Goal: Information Seeking & Learning: Find specific fact

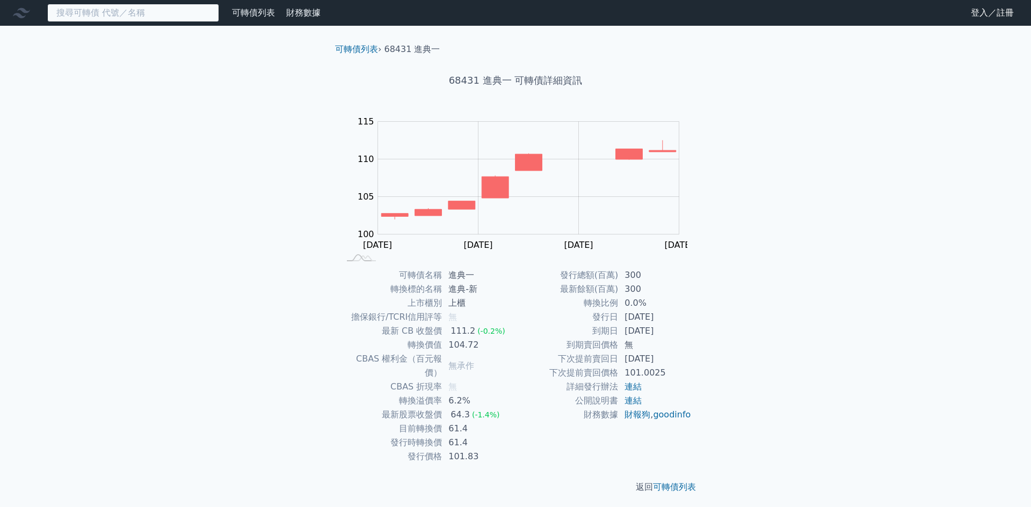
click at [138, 9] on input at bounding box center [133, 13] width 172 height 18
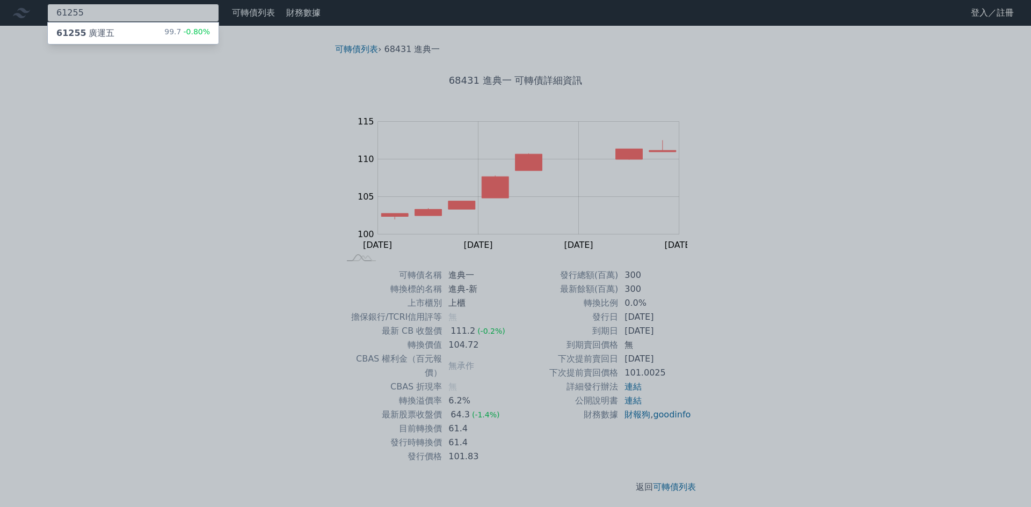
type input "61255"
click at [151, 38] on div "61255 廣運五 99.7 -0.80%" at bounding box center [133, 33] width 171 height 21
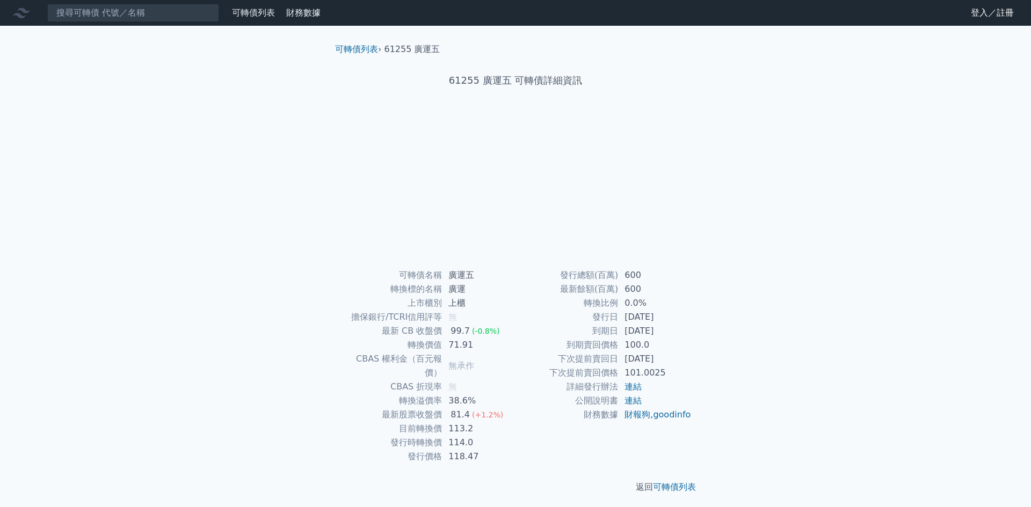
click at [288, 279] on div "可轉債列表 財務數據 可轉債列表 財務數據 登入／註冊 登入／註冊 可轉債列表 › 61255 廣運五 61255 廣運五 可轉債詳細資訊 可轉債名稱 無" at bounding box center [515, 255] width 1031 height 511
click at [260, 285] on div "可轉債列表 財務數據 可轉債列表 財務數據 登入／註冊 登入／註冊 可轉債列表 › 61255 廣運五 61255 廣運五 可轉債詳細資訊 Zoom Out …" at bounding box center [515, 255] width 1031 height 511
click at [237, 258] on div "可轉債列表 財務數據 可轉債列表 財務數據 登入／註冊 登入／註冊 可轉債列表 › 61255 廣運五 61255 廣運五 可轉債詳細資訊 Zoom Out …" at bounding box center [515, 255] width 1031 height 511
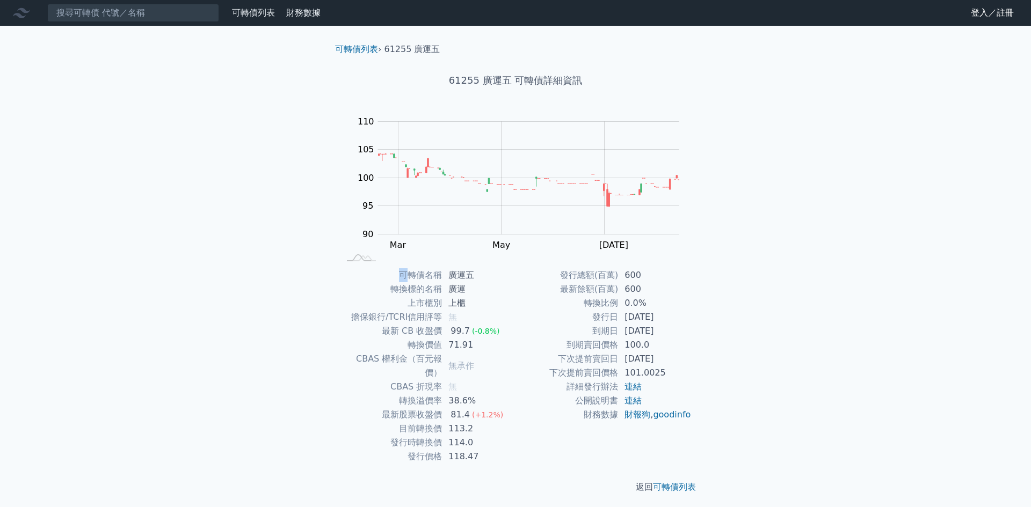
click at [222, 298] on div "可轉債列表 財務數據 可轉債列表 財務數據 登入／註冊 登入／註冊 可轉債列表 › 61255 廣運五 61255 廣運五 可轉債詳細資訊 Zoom Out …" at bounding box center [515, 255] width 1031 height 511
click at [209, 324] on div "可轉債列表 財務數據 可轉債列表 財務數據 登入／註冊 登入／註冊 可轉債列表 › 61255 廣運五 61255 廣運五 可轉債詳細資訊 Zoom Out …" at bounding box center [515, 255] width 1031 height 511
click at [136, 17] on input at bounding box center [133, 13] width 172 height 18
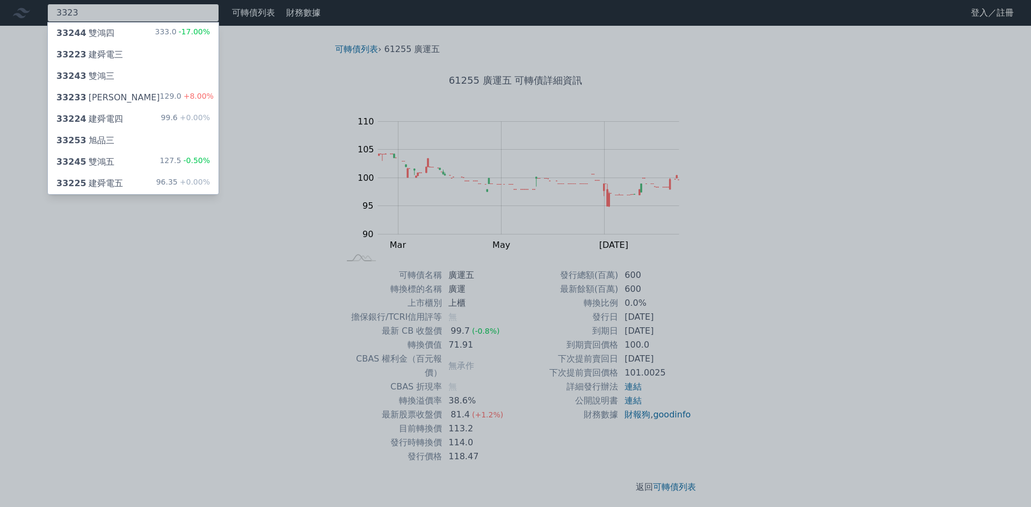
type input "3323"
click at [147, 97] on div "33233 加百裕三 129.0 +8.00%" at bounding box center [133, 97] width 171 height 21
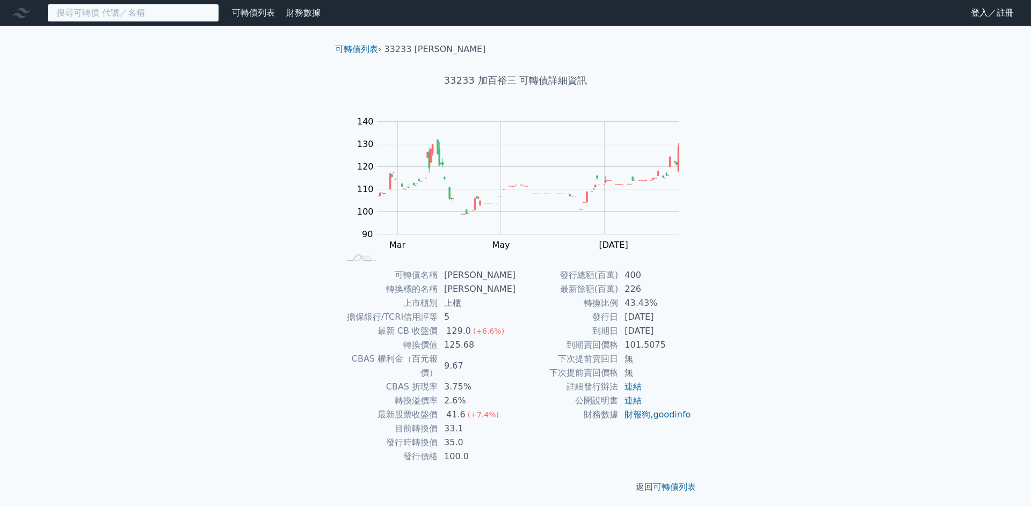
click at [143, 14] on input at bounding box center [133, 13] width 172 height 18
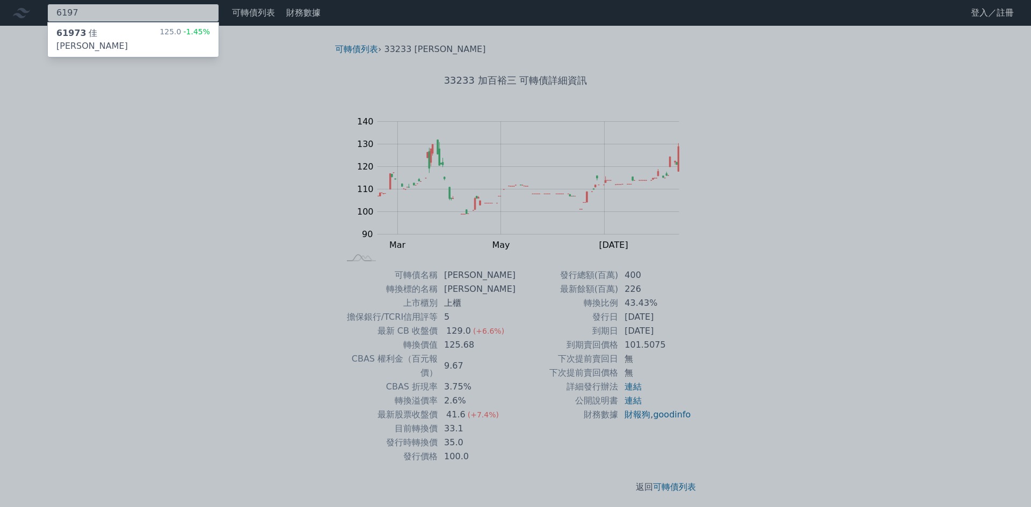
type input "6197"
click at [154, 42] on div "61973 [PERSON_NAME][PERSON_NAME]三 125.0 -1.45%" at bounding box center [133, 40] width 171 height 34
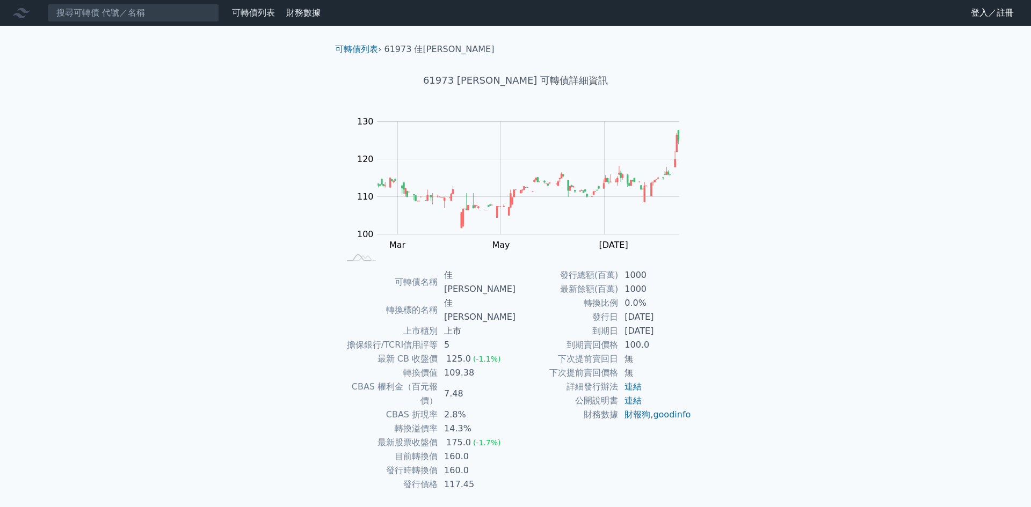
click at [214, 193] on div "可轉債列表 財務數據 可轉債列表 財務數據 登入／註冊 登入／註冊 可轉債列表 › 61973 佳必[PERSON_NAME] 61973 佳[PERSON_…" at bounding box center [515, 269] width 1031 height 539
click at [187, 14] on input at bounding box center [133, 13] width 172 height 18
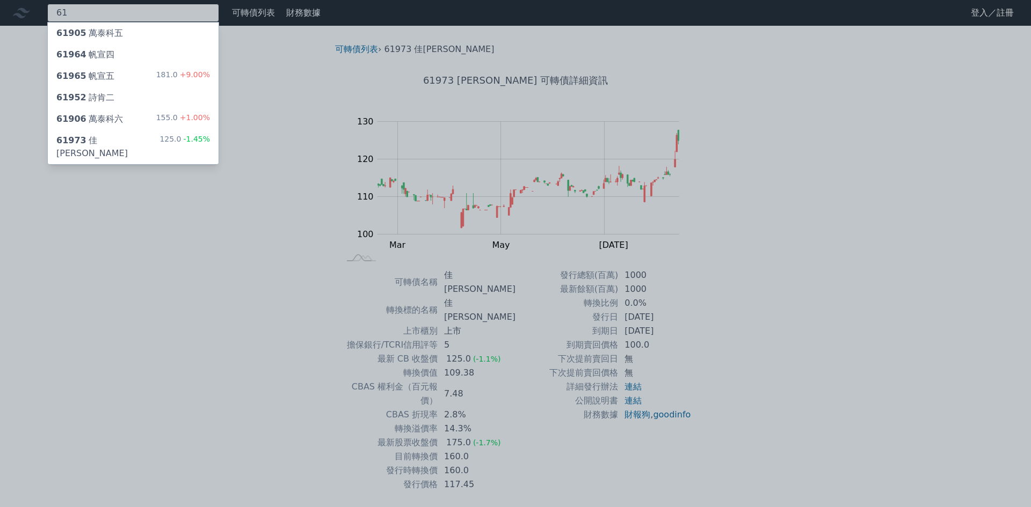
type input "6"
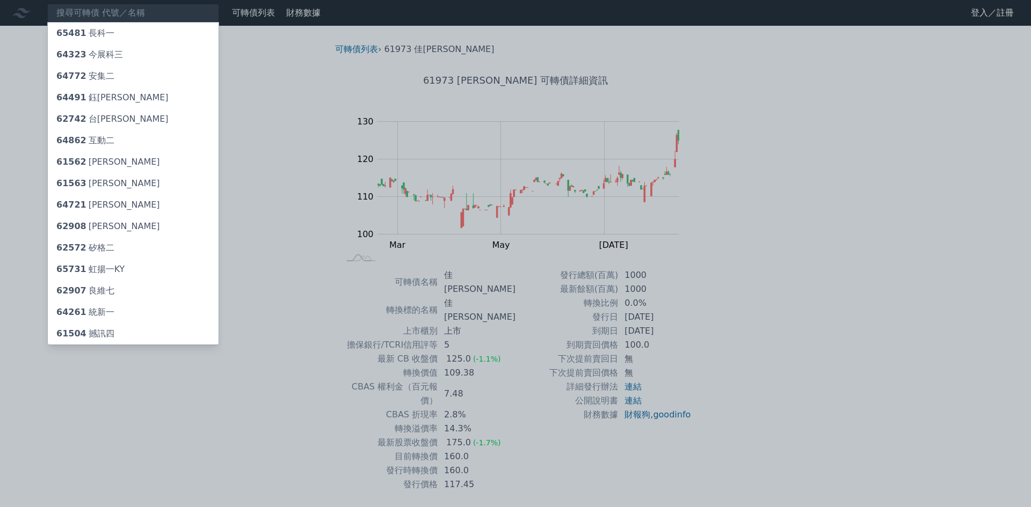
click at [879, 382] on div at bounding box center [515, 253] width 1031 height 507
click at [879, 382] on div "65481 長科一 64323 今展科三 64772 安集二 64491 鈺邦一 62742 台燿二 64862 互動二 61562 [PERSON_NAME…" at bounding box center [515, 269] width 1031 height 539
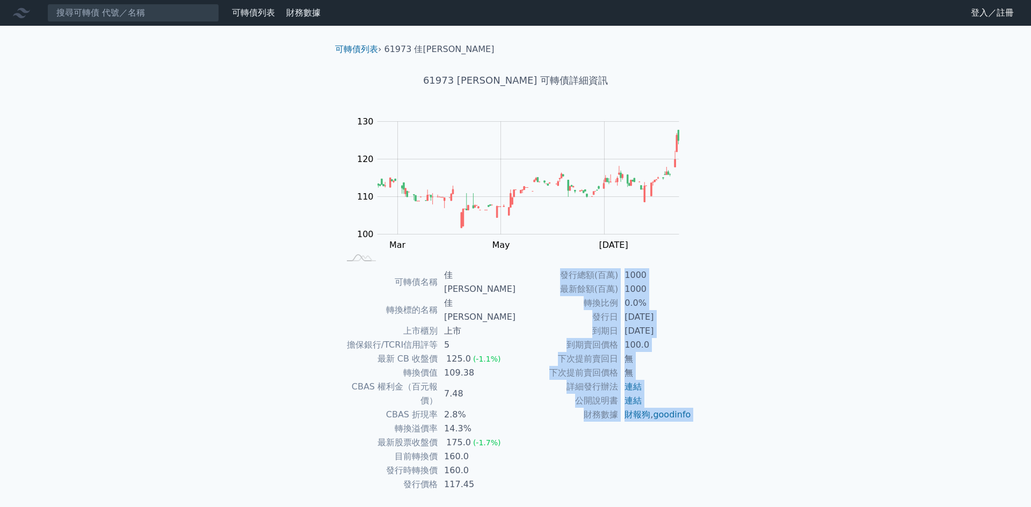
click at [879, 382] on div "65481 長科一 64323 今展科三 64772 安集二 64491 鈺邦一 62742 台燿二 64862 互動二 61562 [PERSON_NAME…" at bounding box center [515, 269] width 1031 height 539
click at [854, 303] on div "65481 長科一 64323 今展科三 64772 安集二 64491 鈺邦一 62742 台燿二 64862 互動二 61562 [PERSON_NAME…" at bounding box center [515, 269] width 1031 height 539
click at [845, 316] on div "65481 長科一 64323 今展科三 64772 安集二 64491 鈺邦一 62742 台燿二 64862 互動二 61562 [PERSON_NAME…" at bounding box center [515, 269] width 1031 height 539
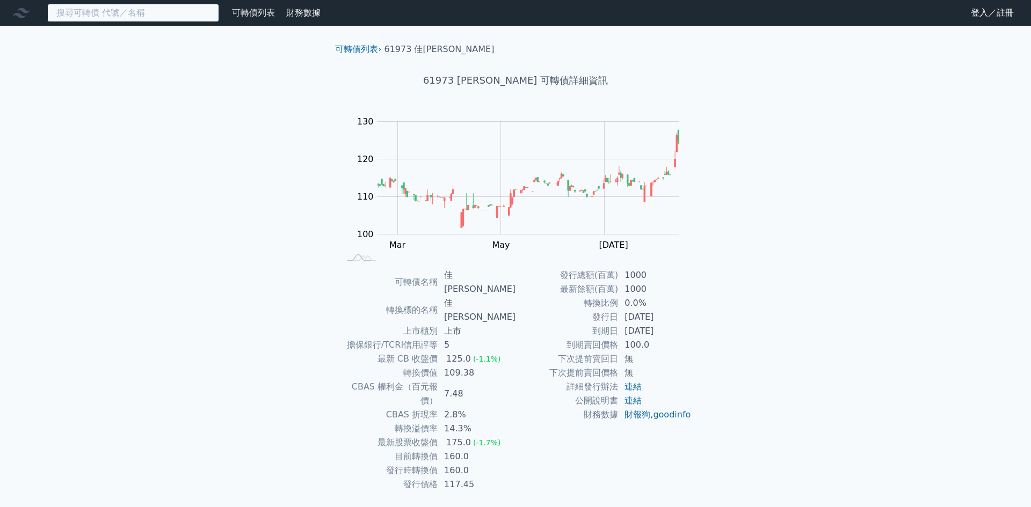
click at [101, 15] on input at bounding box center [133, 13] width 172 height 18
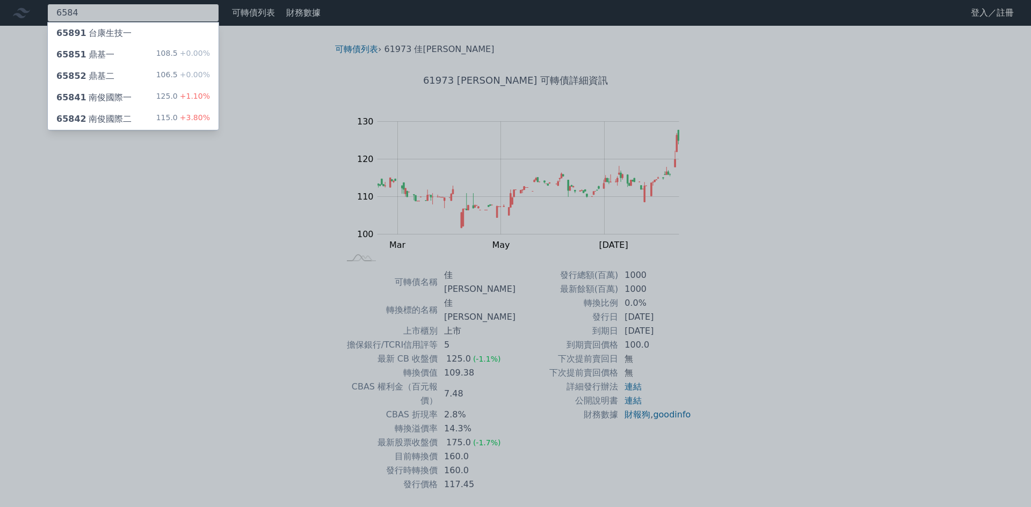
type input "6584"
click at [157, 113] on div "65842 南俊國際二 115.0 +3.80%" at bounding box center [133, 118] width 171 height 21
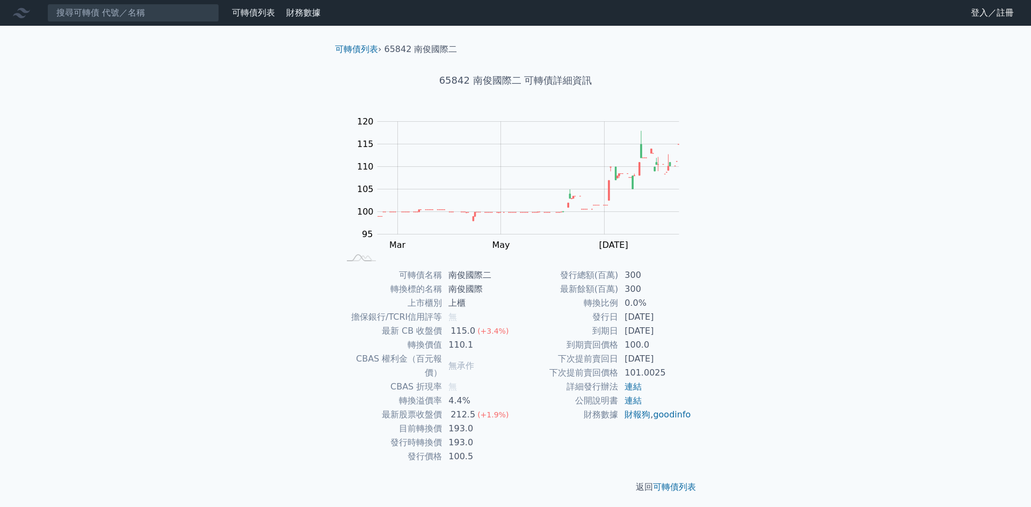
click at [214, 290] on div "可轉債列表 財務數據 可轉債列表 財務數據 登入／註冊 登入／註冊 可轉債列表 › 65842 南俊國際二 65842 南俊國際二 可轉債詳細資訊 Zoom …" at bounding box center [515, 255] width 1031 height 511
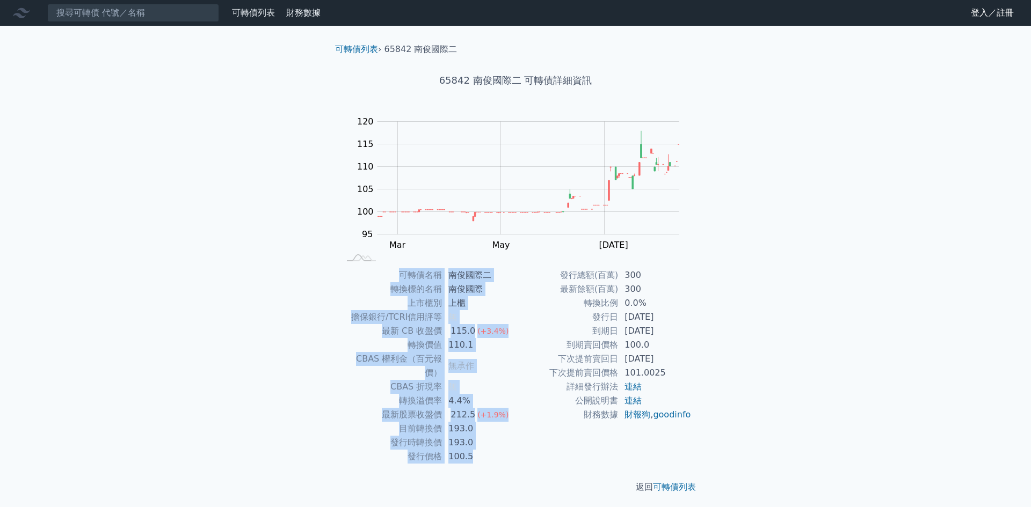
click at [214, 290] on div "可轉債列表 財務數據 可轉債列表 財務數據 登入／註冊 登入／註冊 可轉債列表 › 65842 南俊國際二 65842 南俊國際二 可轉債詳細資訊 Zoom …" at bounding box center [515, 255] width 1031 height 511
click at [145, 309] on div "可轉債列表 財務數據 可轉債列表 財務數據 登入／註冊 登入／註冊 可轉債列表 › 65842 南俊國際二 65842 南俊國際二 可轉債詳細資訊 Zoom …" at bounding box center [515, 255] width 1031 height 511
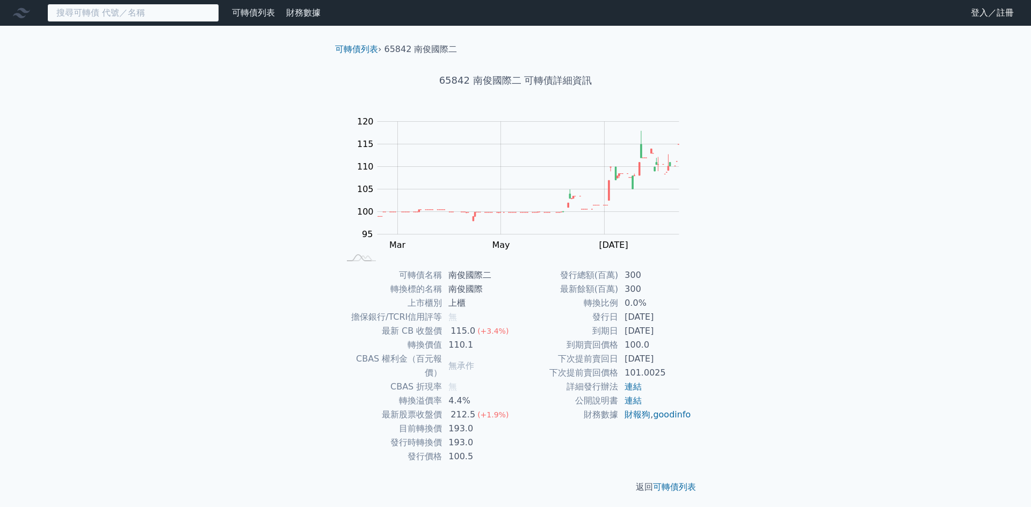
click at [162, 19] on input at bounding box center [133, 13] width 172 height 18
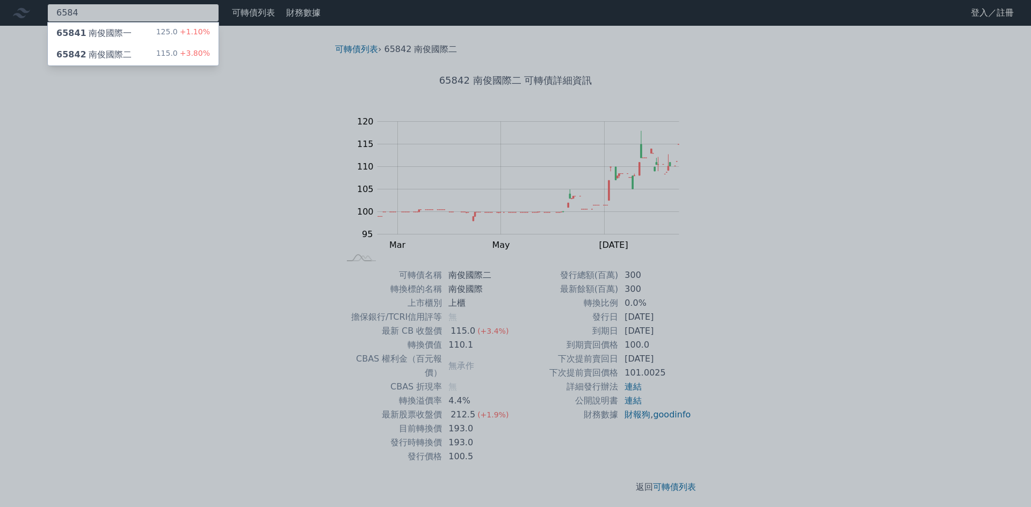
type input "6584"
click at [175, 32] on div "125.0 +1.10%" at bounding box center [183, 33] width 54 height 13
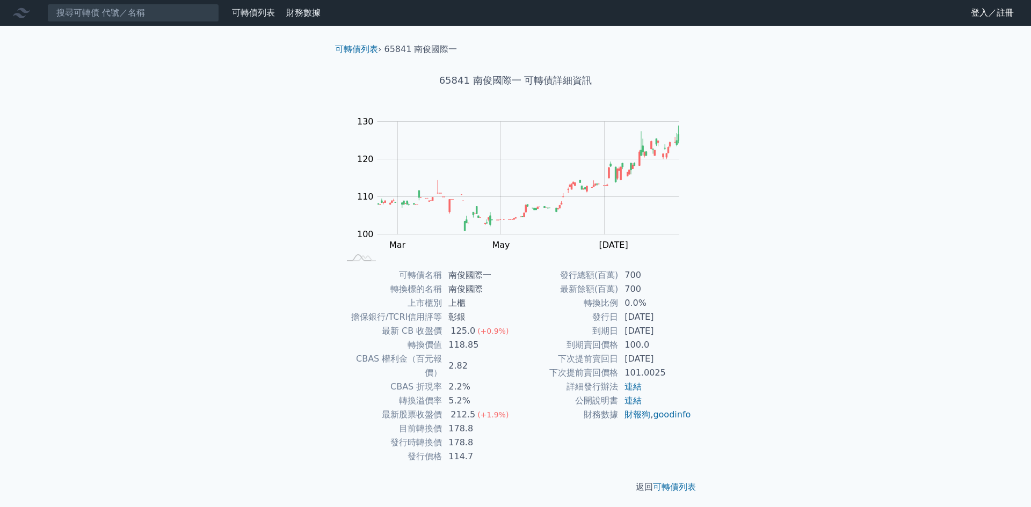
click at [178, 249] on div "可轉債列表 財務數據 可轉債列表 財務數據 登入／註冊 登入／註冊 可轉債列表 › 65841 南俊國際一 65841 南俊國際一 可轉債詳細資訊 Zoom …" at bounding box center [515, 255] width 1031 height 511
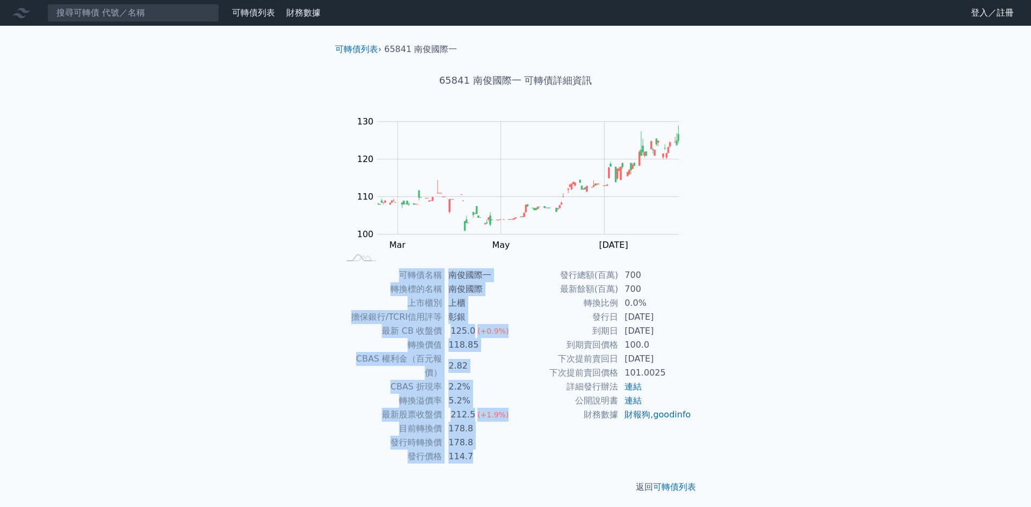
click at [178, 249] on div "可轉債列表 財務數據 可轉債列表 財務數據 登入／註冊 登入／註冊 可轉債列表 › 65841 南俊國際一 65841 南俊國際一 可轉債詳細資訊 Zoom …" at bounding box center [515, 255] width 1031 height 511
click at [181, 279] on div "可轉債列表 財務數據 可轉債列表 財務數據 登入／註冊 登入／註冊 可轉債列表 › 65841 南俊國際一 65841 南俊國際一 可轉債詳細資訊 Zoom …" at bounding box center [515, 255] width 1031 height 511
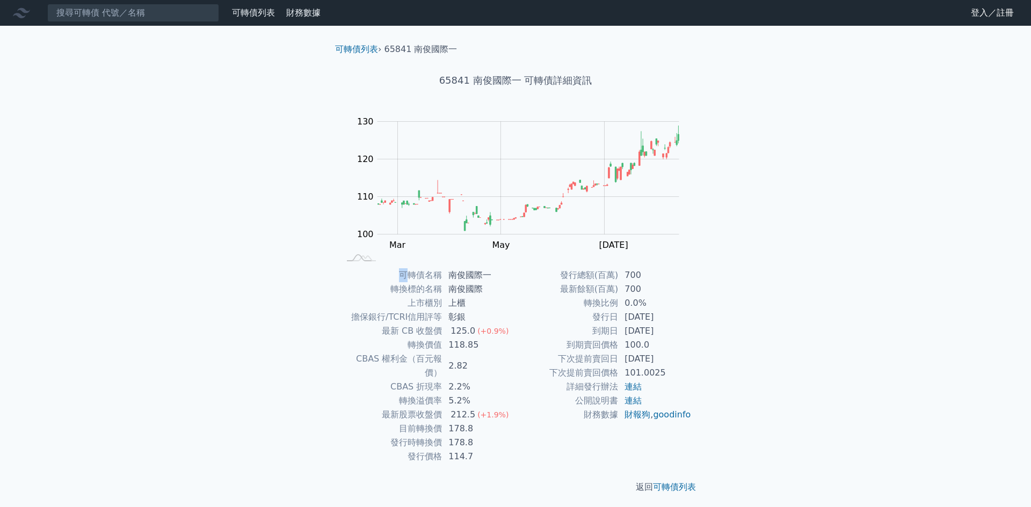
click at [181, 279] on div "可轉債列表 財務數據 可轉債列表 財務數據 登入／註冊 登入／註冊 可轉債列表 › 65841 南俊國際一 65841 南俊國際一 可轉債詳細資訊 Zoom …" at bounding box center [515, 255] width 1031 height 511
click at [181, 277] on div "可轉債列表 財務數據 可轉債列表 財務數據 登入／註冊 登入／註冊 可轉債列表 › 65841 南俊國際一 65841 南俊國際一 可轉債詳細資訊 Zoom …" at bounding box center [515, 255] width 1031 height 511
click at [172, 234] on div "可轉債列表 財務數據 可轉債列表 財務數據 登入／註冊 登入／註冊 可轉債列表 › 65841 南俊國際一 65841 南俊國際一 可轉債詳細資訊 Zoom …" at bounding box center [515, 255] width 1031 height 511
click at [120, 11] on input at bounding box center [133, 13] width 172 height 18
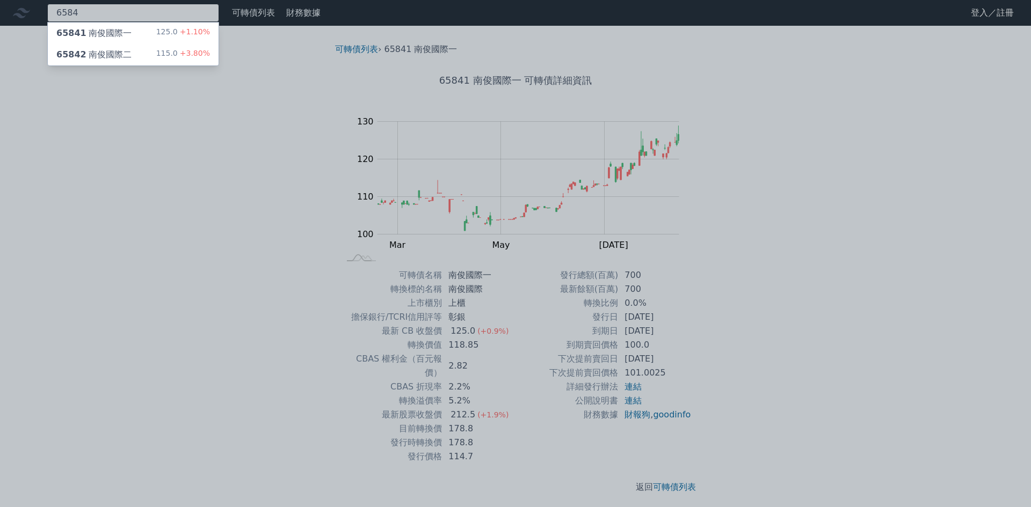
type input "6584"
click at [144, 48] on div "65842 南俊國際二 115.0 +3.80%" at bounding box center [133, 54] width 171 height 21
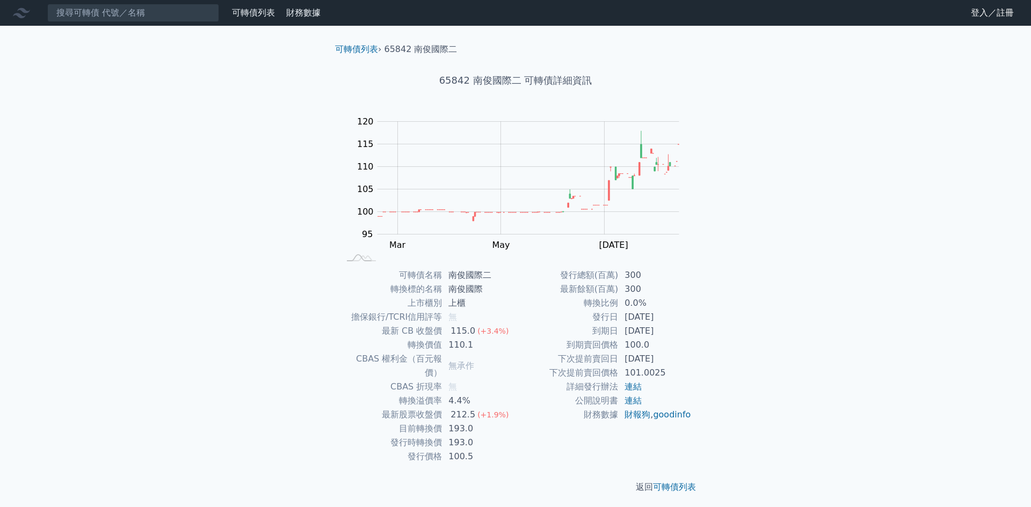
click at [176, 240] on div "可轉債列表 財務數據 可轉債列表 財務數據 登入／註冊 登入／註冊 可轉債列表 › 65842 南俊國際二 65842 南俊國際二 可轉債詳細資訊 Zoom …" at bounding box center [515, 255] width 1031 height 511
click at [196, 264] on div "可轉債列表 財務數據 可轉債列表 財務數據 登入／註冊 登入／註冊 可轉債列表 › 65842 南俊國際二 65842 南俊國際二 可轉債詳細資訊 Zoom …" at bounding box center [515, 255] width 1031 height 511
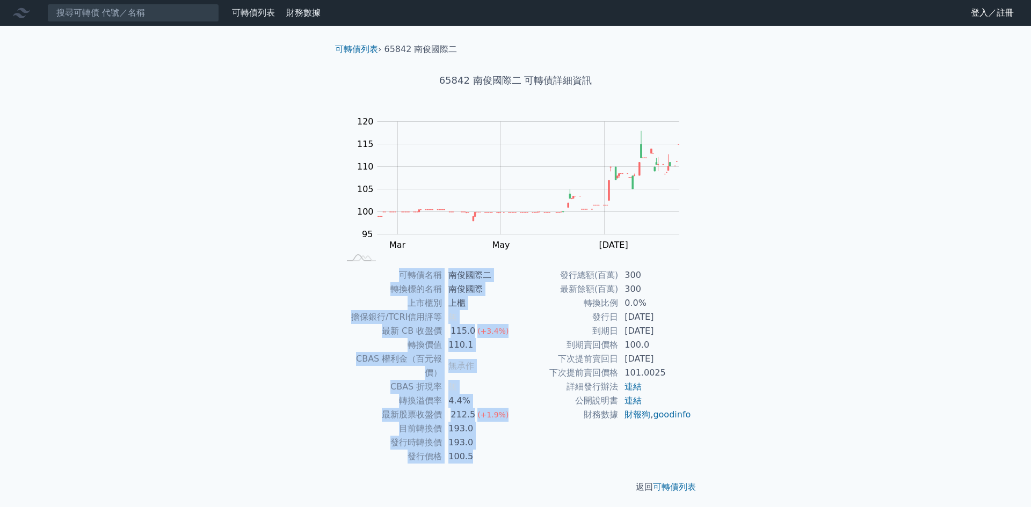
click at [196, 264] on div "可轉債列表 財務數據 可轉債列表 財務數據 登入／註冊 登入／註冊 可轉債列表 › 65842 南俊國際二 65842 南俊國際二 可轉債詳細資訊 Zoom …" at bounding box center [515, 255] width 1031 height 511
click at [193, 281] on div "可轉債列表 財務數據 可轉債列表 財務數據 登入／註冊 登入／註冊 可轉債列表 › 65842 南俊國際二 65842 南俊國際二 可轉債詳細資訊 Zoom …" at bounding box center [515, 255] width 1031 height 511
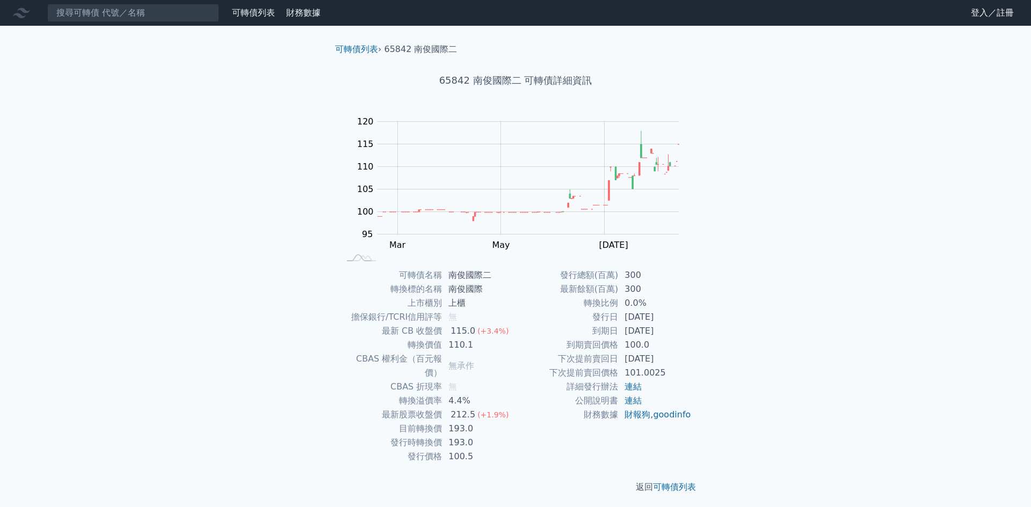
click at [195, 231] on div "可轉債列表 財務數據 可轉債列表 財務數據 登入／註冊 登入／註冊 可轉債列表 › 65842 南俊國際二 65842 南俊國際二 可轉債詳細資訊 Zoom …" at bounding box center [515, 255] width 1031 height 511
click at [157, 21] on input at bounding box center [133, 13] width 172 height 18
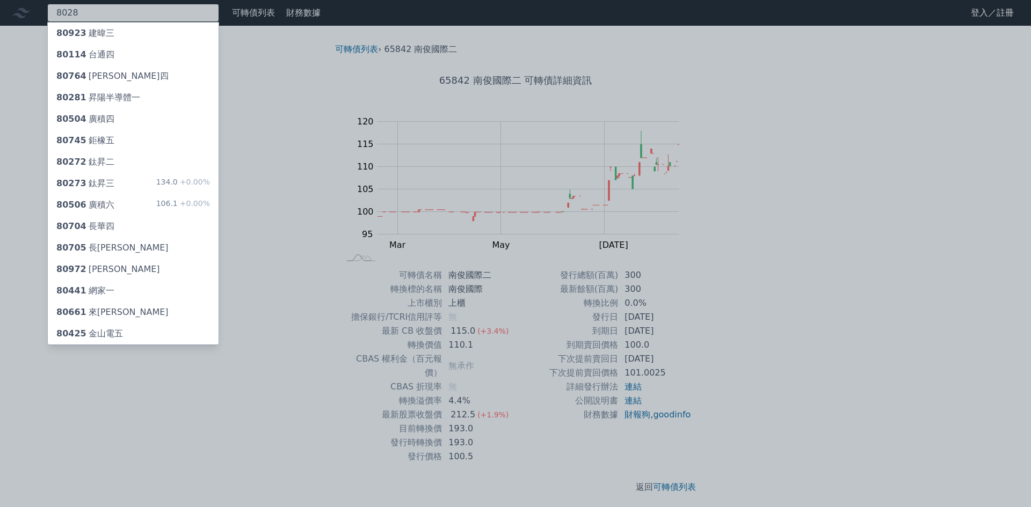
type input "8028"
click at [149, 93] on div "80281 昇陽半導體一" at bounding box center [133, 97] width 171 height 21
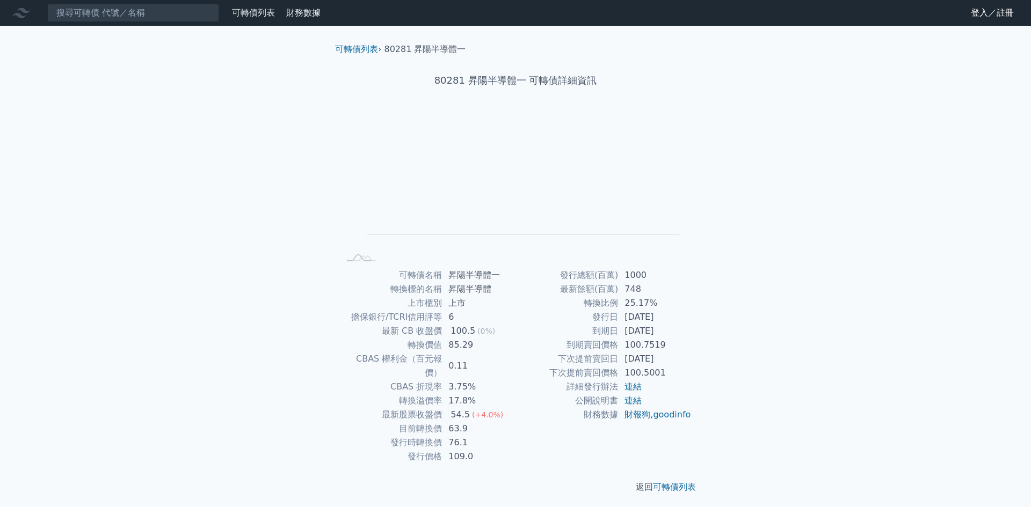
click at [225, 277] on div "可轉債列表 財務數據 可轉債列表 財務數據 登入／註冊 登入／註冊 可轉債列表 › 80281 昇陽半導體一 80281 昇陽半導體一 可轉債詳細資訊 Zoo…" at bounding box center [515, 255] width 1031 height 511
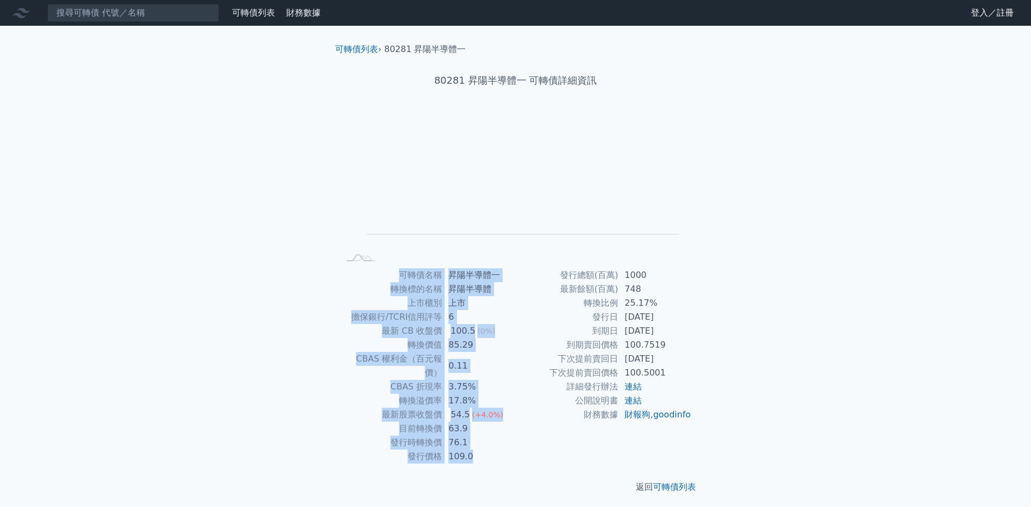
click at [225, 277] on div "可轉債列表 財務數據 可轉債列表 財務數據 登入／註冊 登入／註冊 可轉債列表 › 80281 昇陽半導體一 80281 昇陽半導體一 可轉債詳細資訊 Zoo…" at bounding box center [515, 255] width 1031 height 511
click at [241, 361] on div "可轉債列表 財務數據 可轉債列表 財務數據 登入／註冊 登入／註冊 可轉債列表 › 80281 昇陽半導體一 80281 昇陽半導體一 可轉債詳細資訊 Zoo…" at bounding box center [515, 255] width 1031 height 511
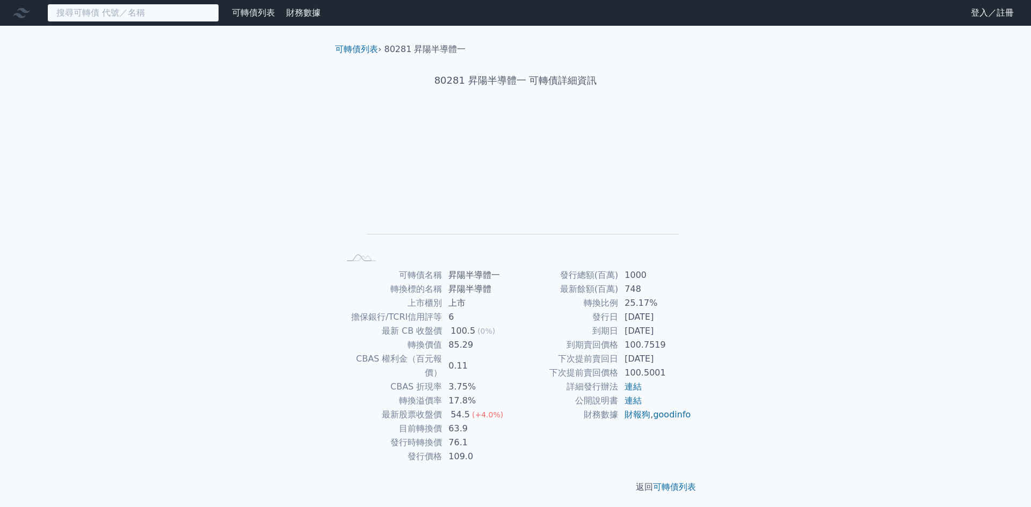
click at [194, 10] on input at bounding box center [133, 13] width 172 height 18
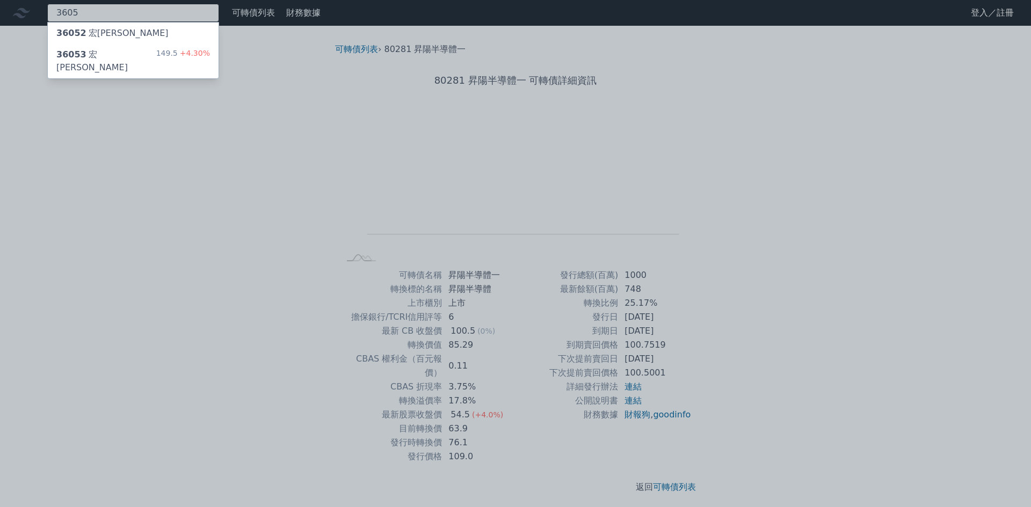
type input "3605"
click at [167, 57] on div "149.5 +4.30%" at bounding box center [183, 61] width 54 height 26
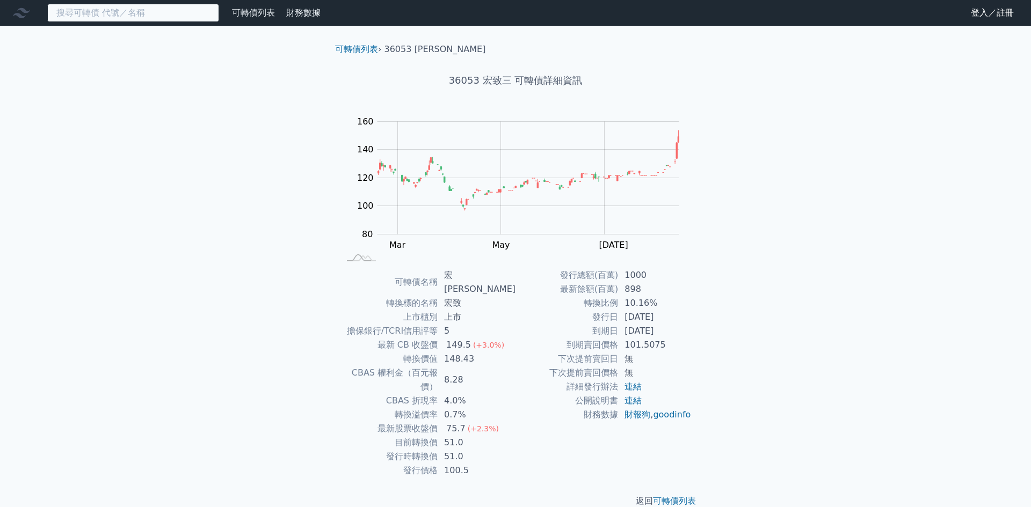
click at [141, 14] on input at bounding box center [133, 13] width 172 height 18
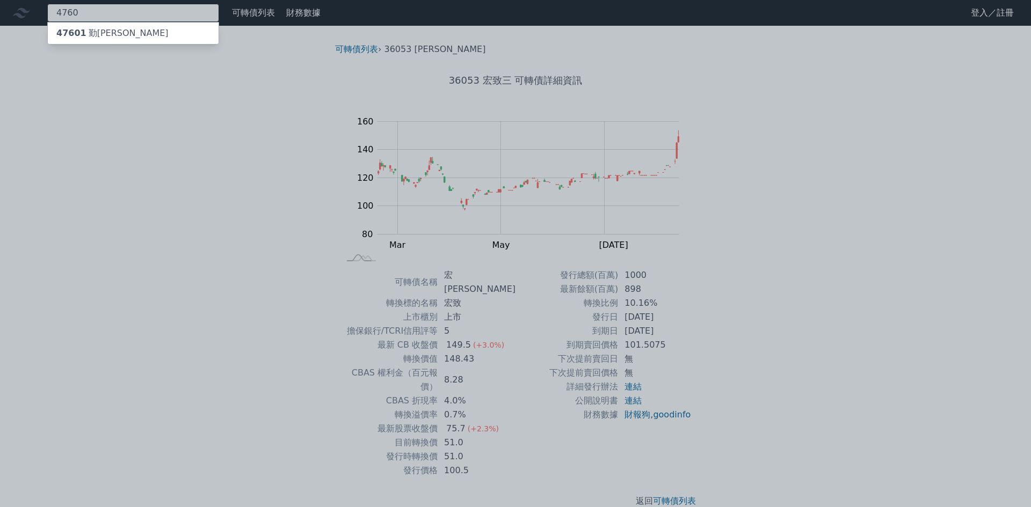
type input "4760"
click at [160, 27] on div "47601 勤[PERSON_NAME]" at bounding box center [133, 33] width 171 height 21
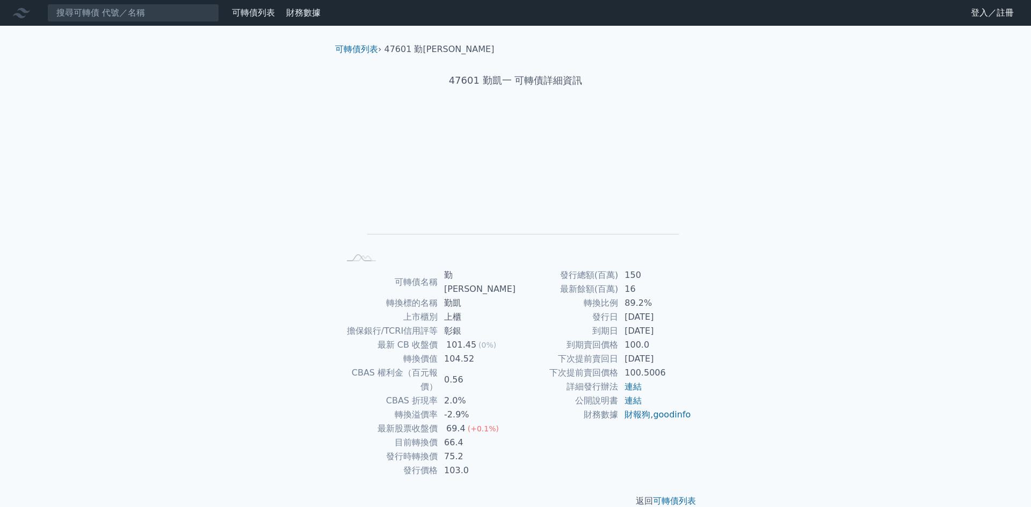
click at [264, 285] on div "可轉債列表 財務數據 可轉債列表 財務數據 登入／註冊 登入／註冊 可轉債列表 › 47601 勤凱一 47601 勤凱一 可轉債詳細資訊 Zoom Out …" at bounding box center [515, 262] width 1031 height 525
drag, startPoint x: 93, startPoint y: 16, endPoint x: 108, endPoint y: 14, distance: 15.1
click at [94, 15] on input at bounding box center [133, 13] width 172 height 18
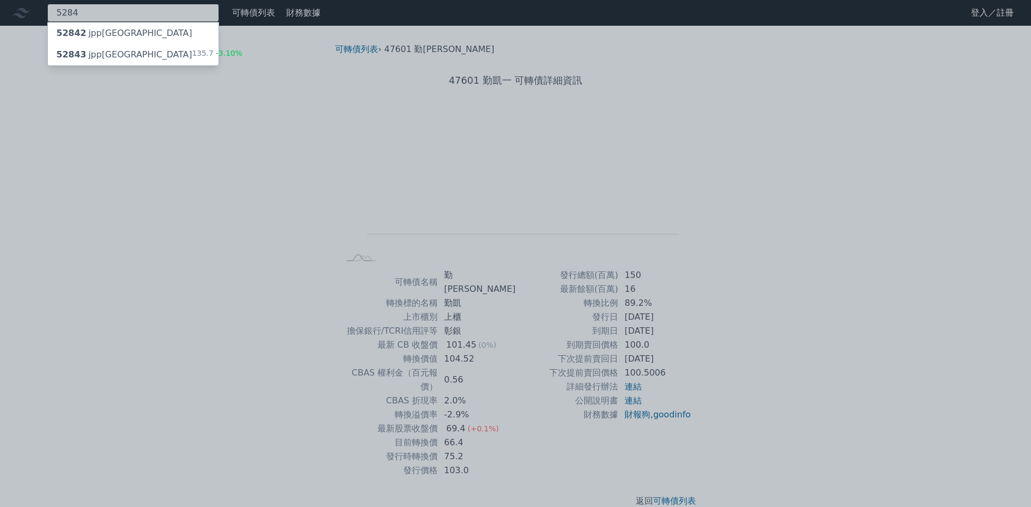
type input "5284"
click at [152, 48] on div "52843 jpp三KY 135.7 -3.10%" at bounding box center [133, 54] width 171 height 21
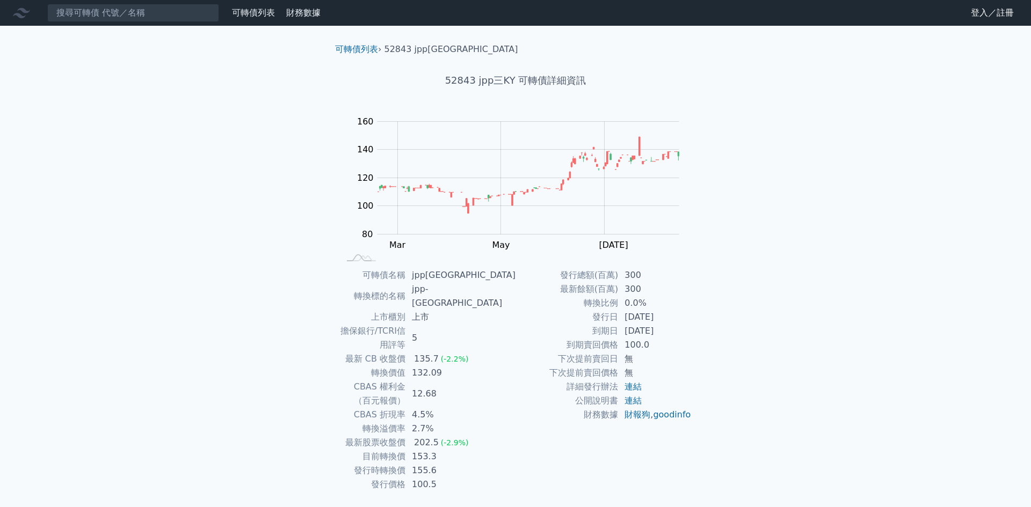
click at [173, 206] on div "可轉債列表 財務數據 可轉債列表 財務數據 登入／註冊 登入／註冊 可轉債列表 › 52843 jpp[GEOGRAPHIC_DATA] 52843 jpp三…" at bounding box center [515, 269] width 1031 height 539
click at [186, 268] on div "可轉債列表 財務數據 可轉債列表 財務數據 登入／註冊 登入／註冊 可轉債列表 › 52843 jpp[GEOGRAPHIC_DATA] 52843 jpp三…" at bounding box center [515, 269] width 1031 height 539
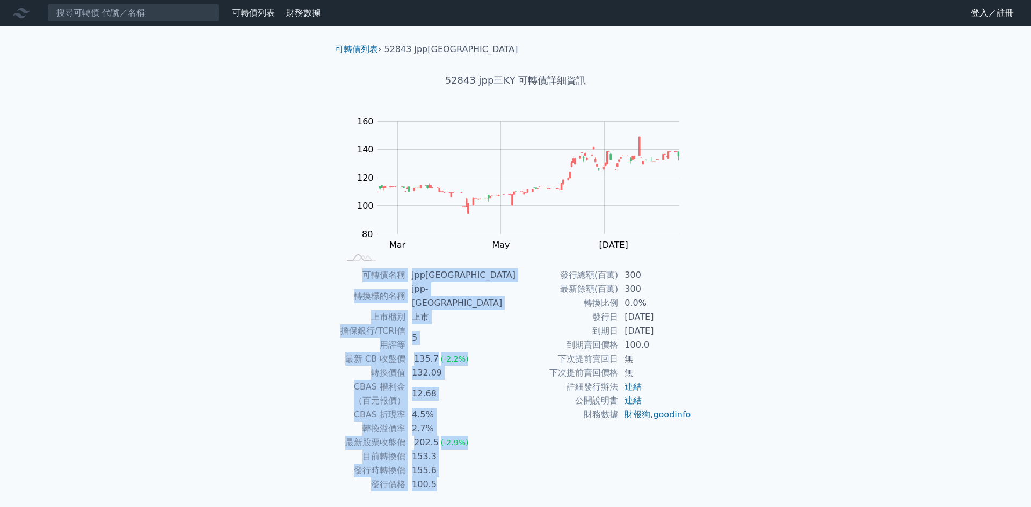
click at [186, 268] on div "可轉債列表 財務數據 可轉債列表 財務數據 登入／註冊 登入／註冊 可轉債列表 › 52843 jpp[GEOGRAPHIC_DATA] 52843 jpp三…" at bounding box center [515, 269] width 1031 height 539
click at [179, 281] on div "可轉債列表 財務數據 可轉債列表 財務數據 登入／註冊 登入／註冊 可轉債列表 › 52843 jpp[GEOGRAPHIC_DATA] 52843 jpp三…" at bounding box center [515, 269] width 1031 height 539
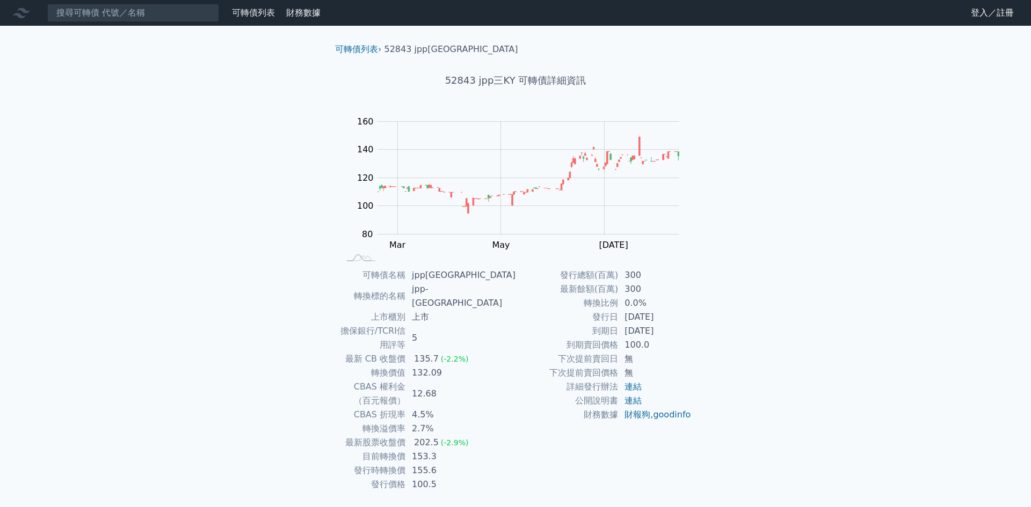
click at [185, 272] on div "可轉債列表 財務數據 可轉債列表 財務數據 登入／註冊 登入／註冊 可轉債列表 › 52843 jpp[GEOGRAPHIC_DATA] 52843 jpp三…" at bounding box center [515, 269] width 1031 height 539
drag, startPoint x: 141, startPoint y: 21, endPoint x: 136, endPoint y: 26, distance: 7.2
click at [141, 21] on input at bounding box center [133, 13] width 172 height 18
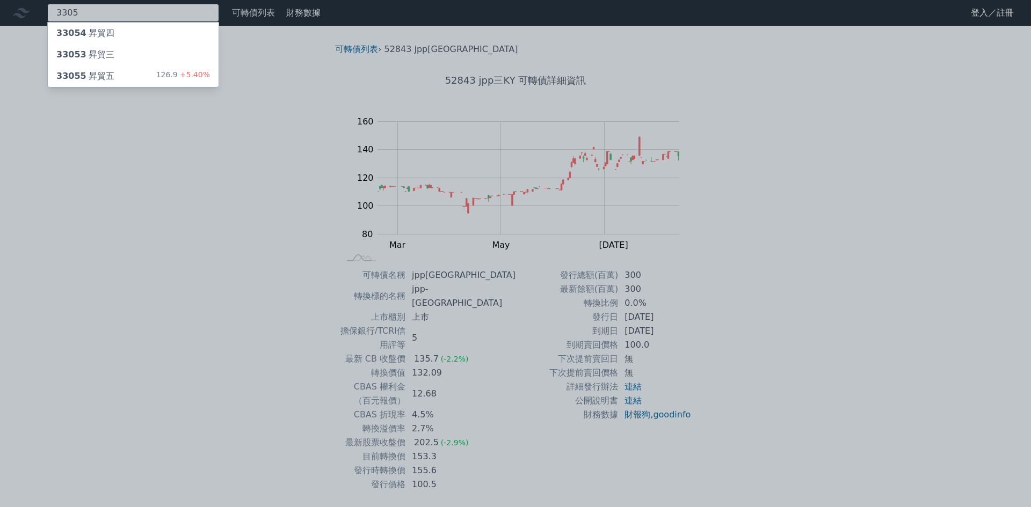
type input "3305"
click at [165, 38] on div "33054 昇貿四" at bounding box center [133, 33] width 171 height 21
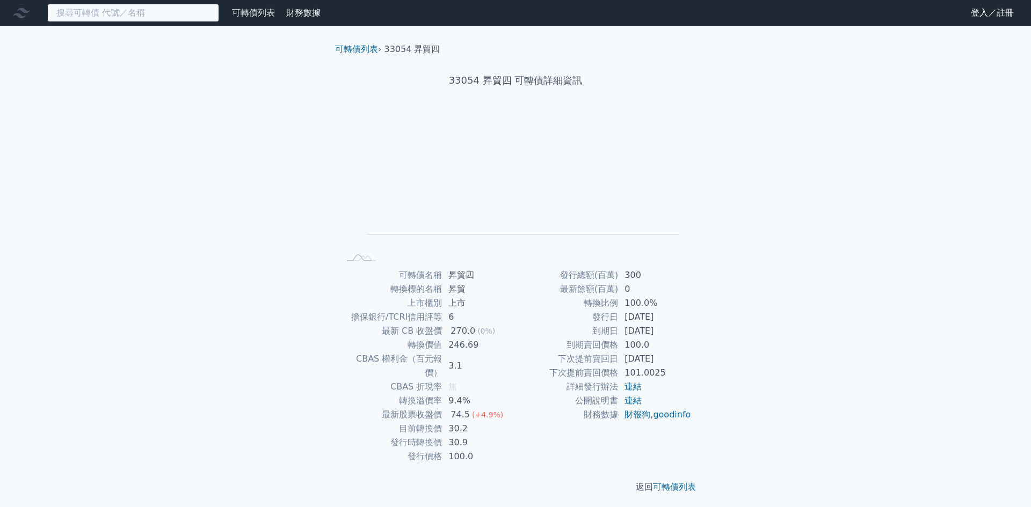
click at [161, 14] on input at bounding box center [133, 13] width 172 height 18
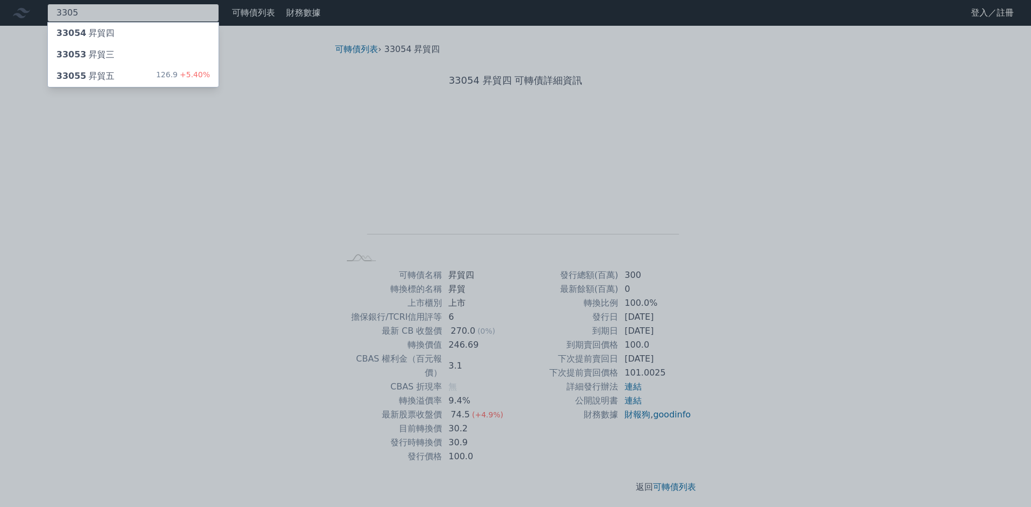
type input "3305"
click at [149, 55] on div "33053 昇貿三" at bounding box center [133, 54] width 171 height 21
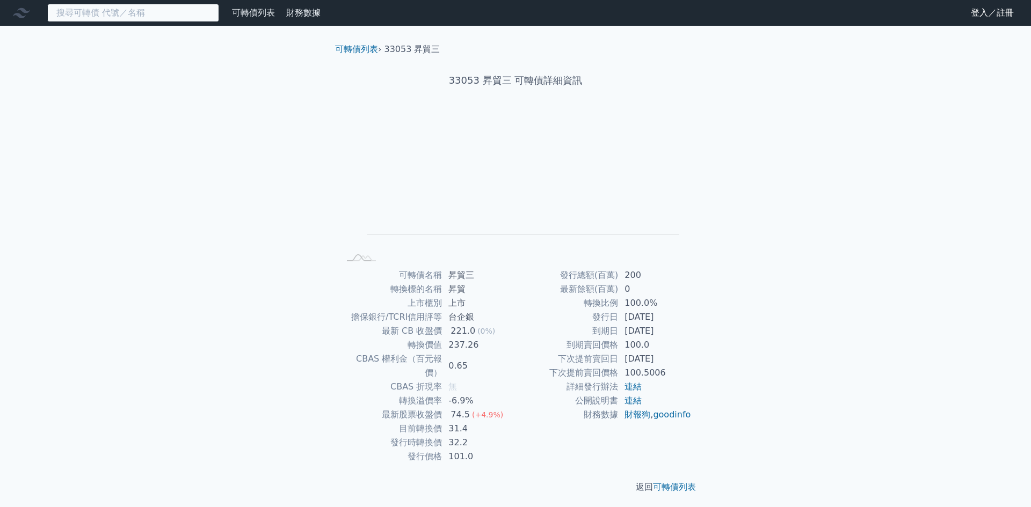
click at [152, 15] on input at bounding box center [133, 13] width 172 height 18
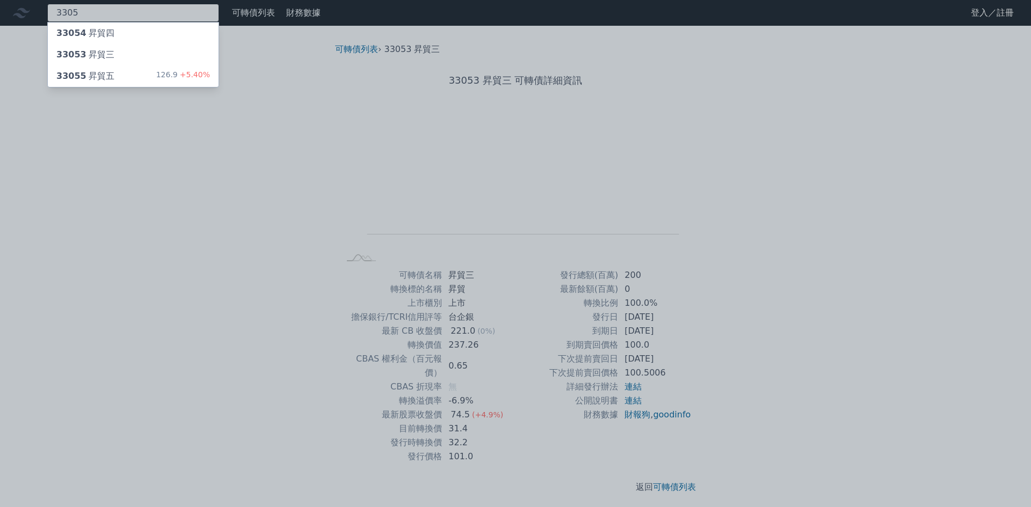
type input "3305"
click at [148, 75] on div "33055 昇貿五 126.9 +5.40%" at bounding box center [133, 75] width 171 height 21
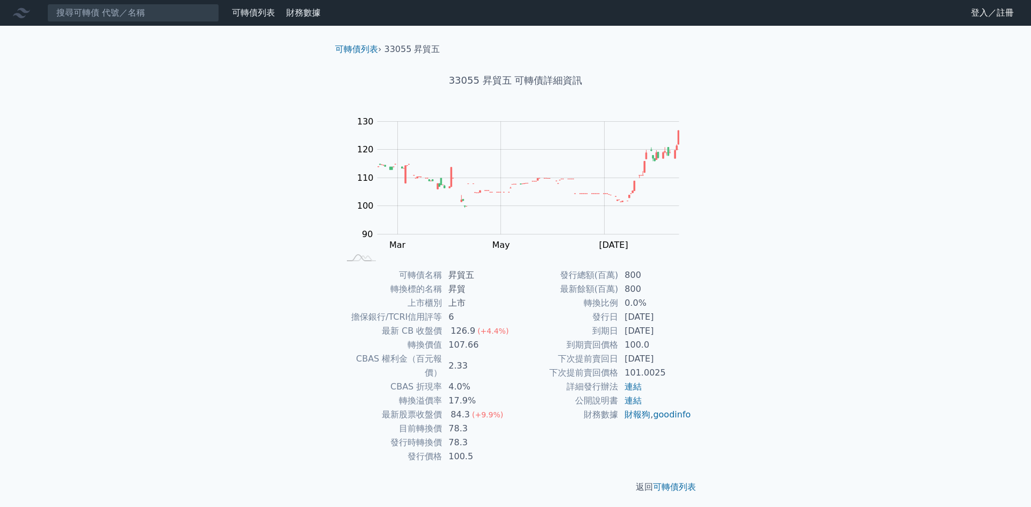
click at [893, 193] on div "可轉債列表 財務數據 可轉債列表 財務數據 登入／註冊 登入／註冊 可轉債列表 › 33055 昇貿五 33055 昇貿五 可轉債詳細資訊 Zoom Out …" at bounding box center [515, 255] width 1031 height 511
click at [194, 16] on input at bounding box center [133, 13] width 172 height 18
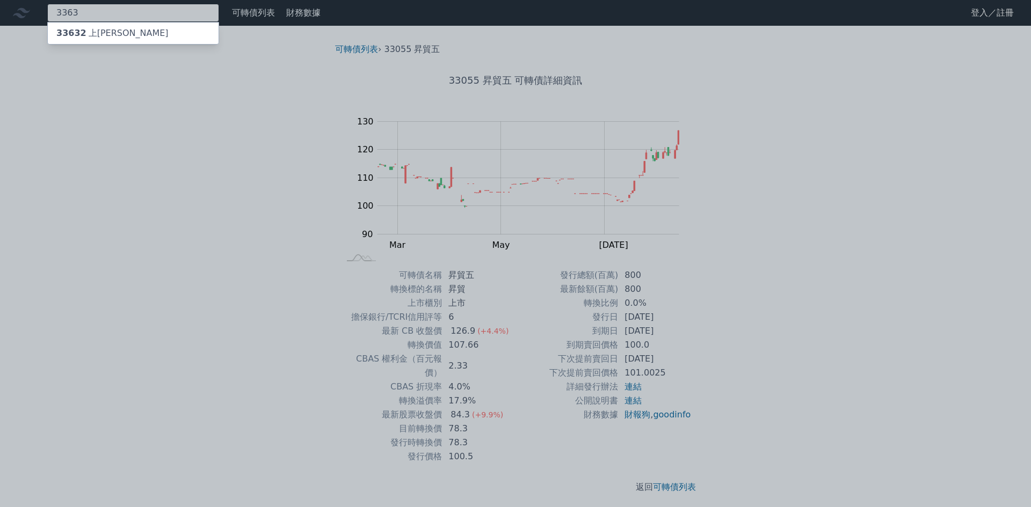
type input "3363"
click at [177, 32] on div "33632 上[PERSON_NAME]" at bounding box center [133, 33] width 171 height 21
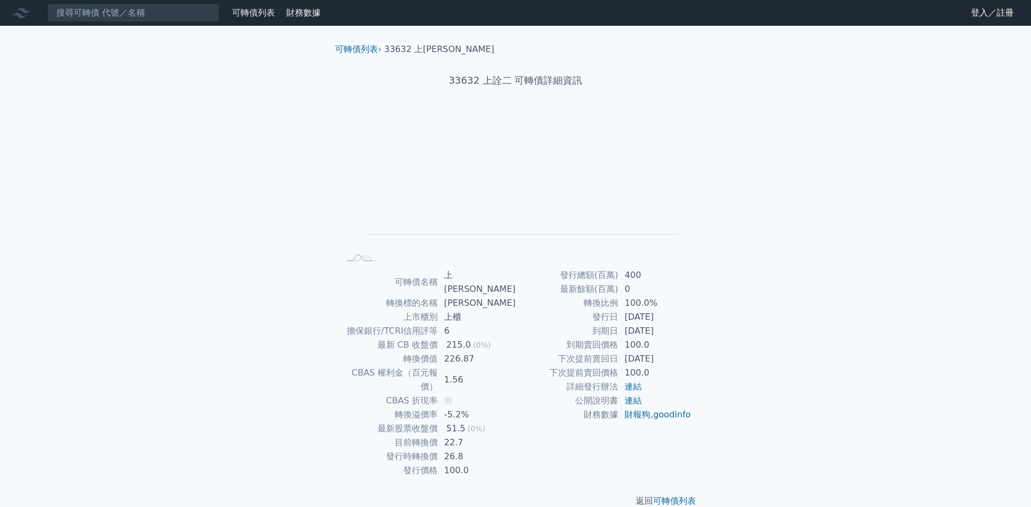
click at [191, 225] on div "可轉債列表 財務數據 可轉債列表 財務數據 登入／註冊 登入／註冊 可轉債列表 › 33632 上詮二 33632 上詮二 可轉債詳細資訊 Zoom Out …" at bounding box center [515, 262] width 1031 height 525
click at [137, 20] on input at bounding box center [133, 13] width 172 height 18
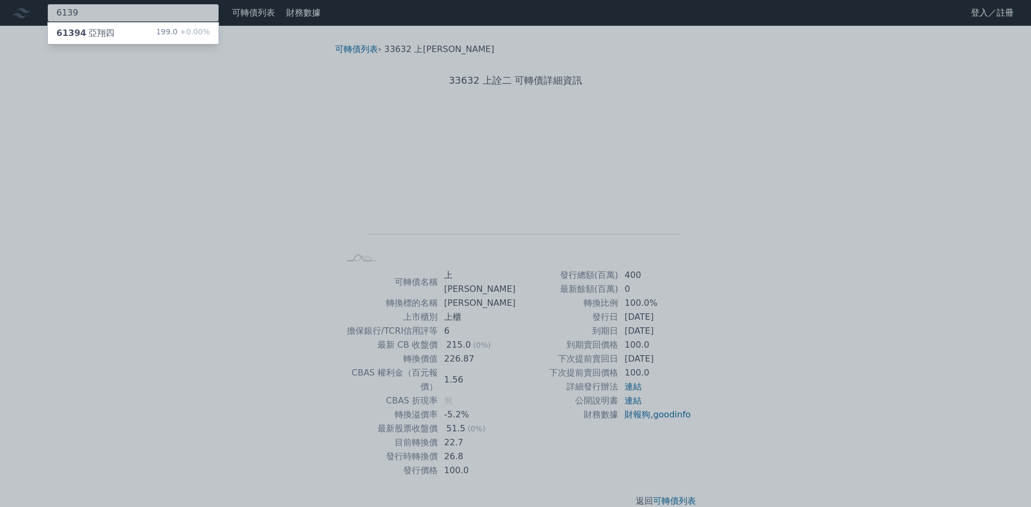
type input "6139"
click at [146, 34] on div "61394 亞翔四 199.0 +0.00%" at bounding box center [133, 33] width 171 height 21
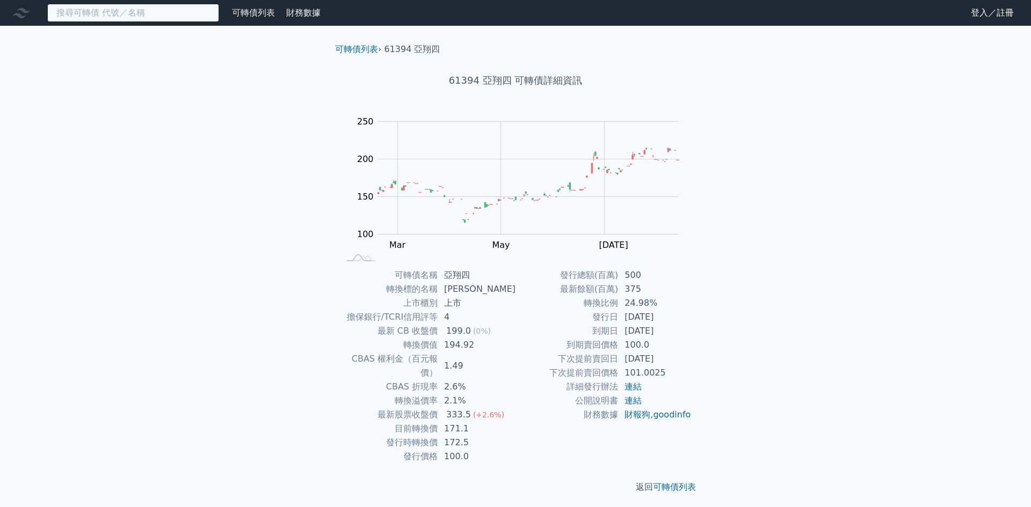
click at [144, 19] on input at bounding box center [133, 13] width 172 height 18
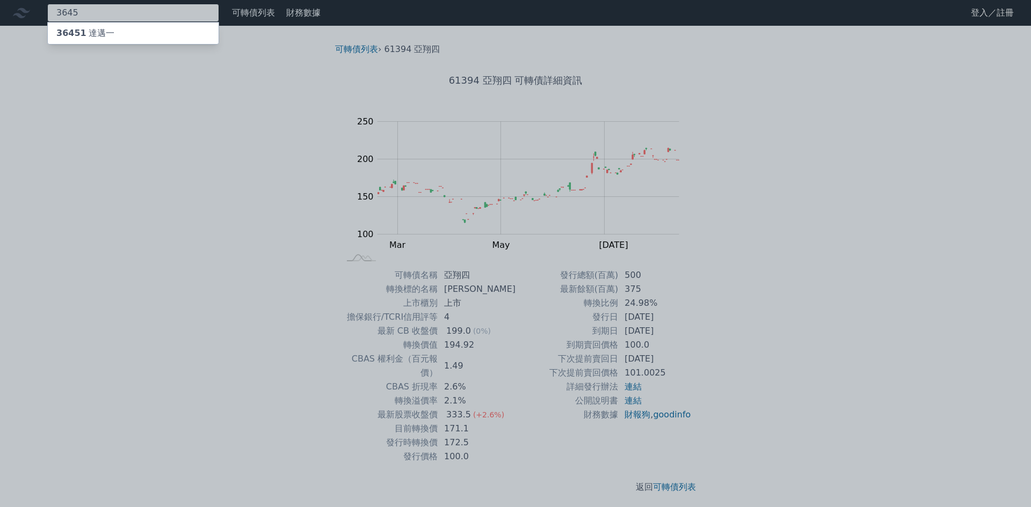
type input "3645"
click at [151, 37] on div "36451 達邁一" at bounding box center [133, 33] width 171 height 21
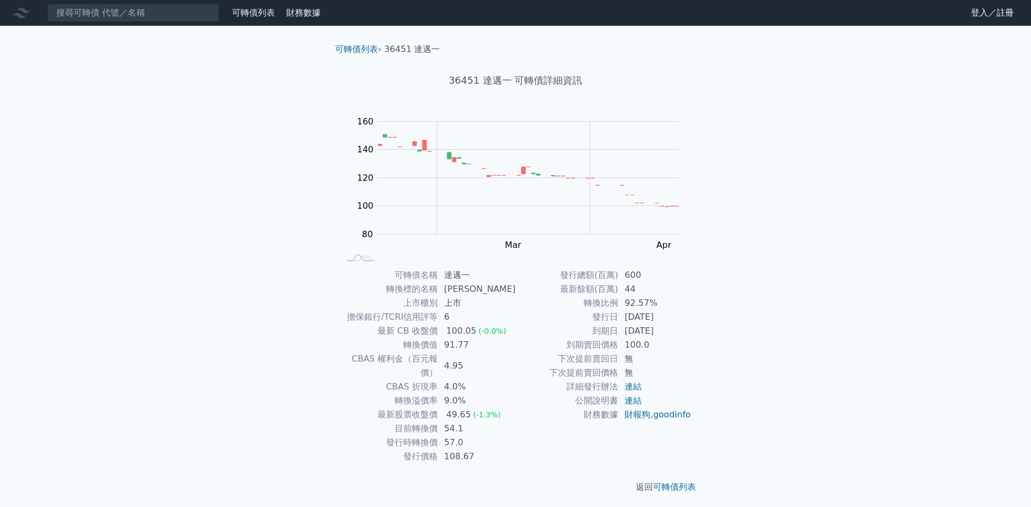
click at [156, 228] on div "可轉債列表 財務數據 可轉債列表 財務數據 登入／註冊 登入／註冊 可轉債列表 › 36451 達邁一 36451 達邁一 可轉債詳細資訊 Zoom Out …" at bounding box center [515, 255] width 1031 height 511
click at [200, 15] on input at bounding box center [133, 13] width 172 height 18
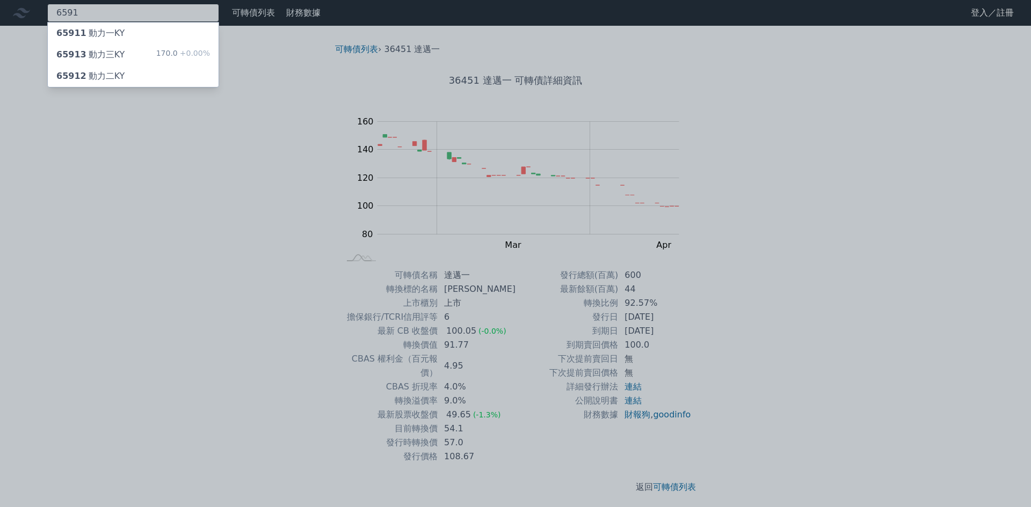
type input "6591"
click at [193, 55] on span "+0.00%" at bounding box center [194, 53] width 32 height 9
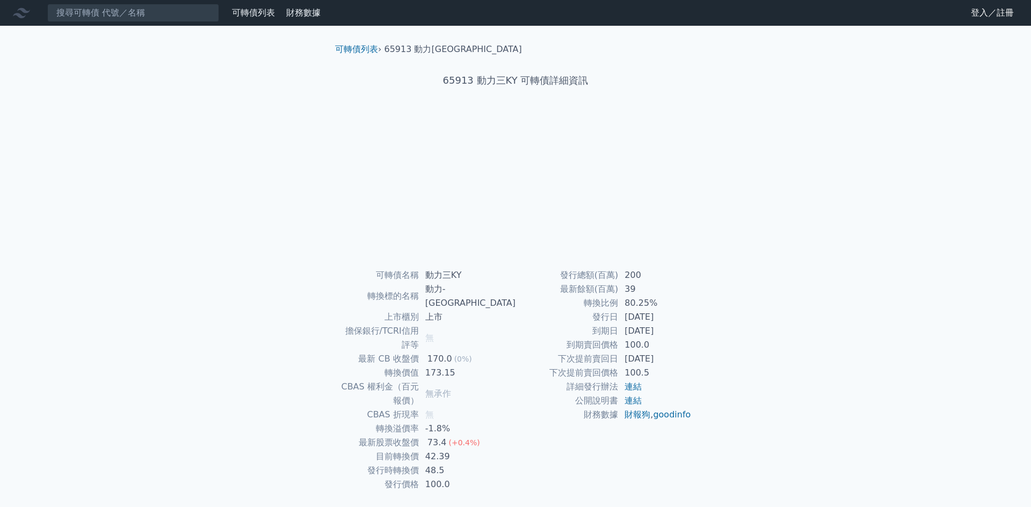
click at [218, 177] on div "可轉債列表 財務數據 可轉債列表 財務數據 登入／註冊 登入／註冊 可轉債列表 › 65913 動力三KY 65913 動力三KY 可轉債詳細資訊 可轉債名稱" at bounding box center [515, 269] width 1031 height 539
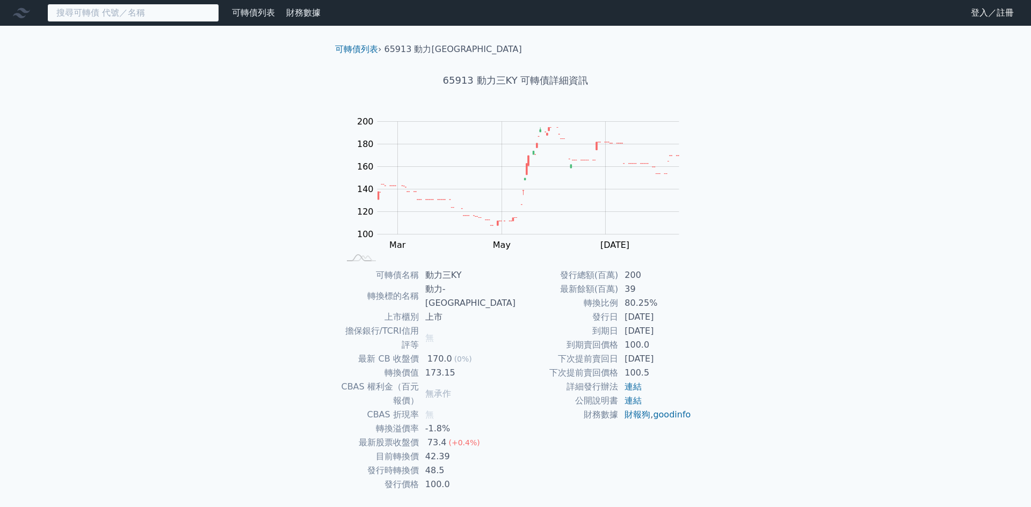
click at [181, 20] on input at bounding box center [133, 13] width 172 height 18
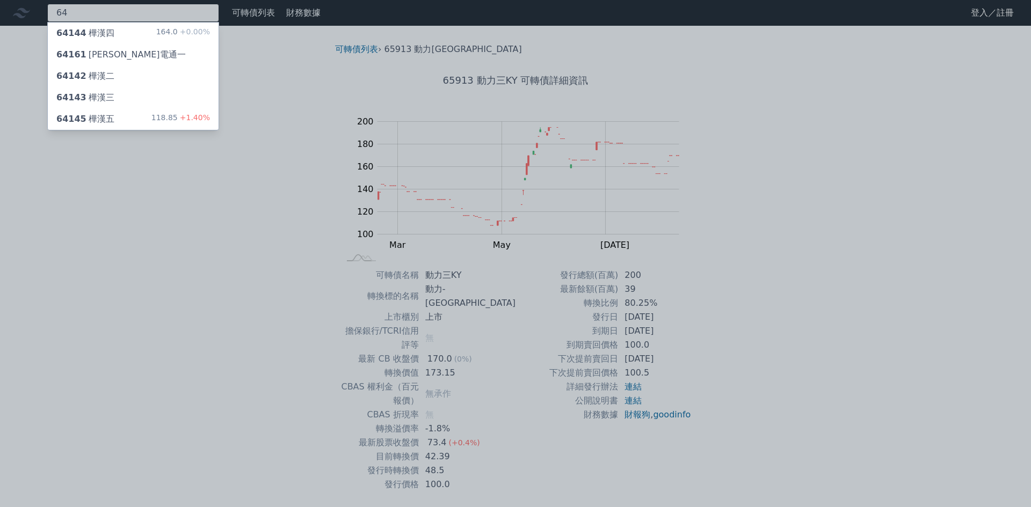
type input "6"
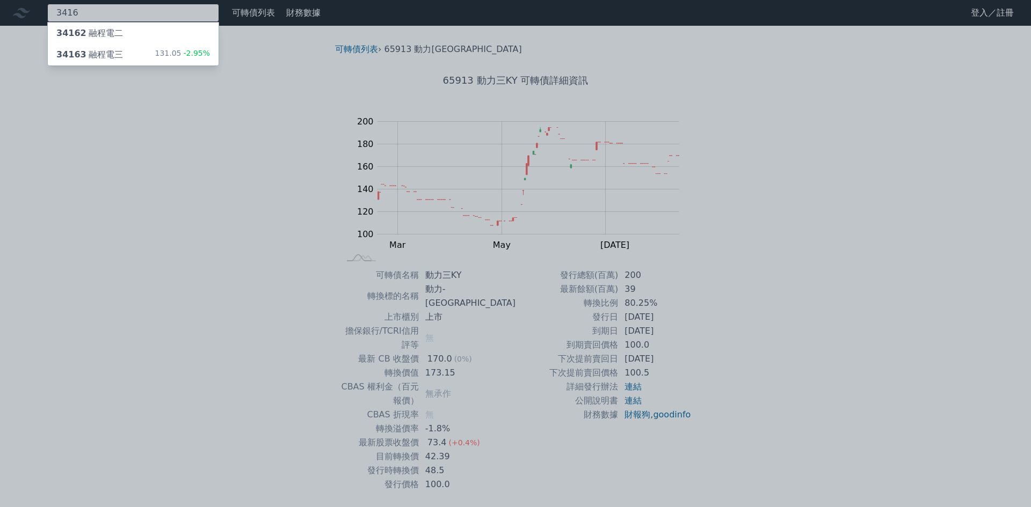
type input "3416"
click at [173, 54] on div "131.05 -2.95%" at bounding box center [182, 54] width 55 height 13
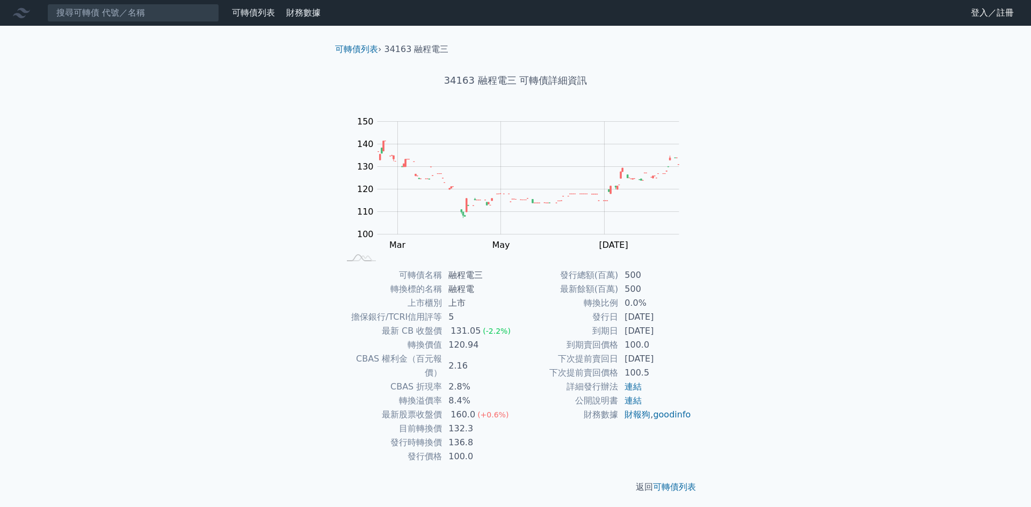
click at [232, 293] on div "可轉債列表 財務數據 可轉債列表 財務數據 登入／註冊 登入／註冊 可轉債列表 › 34163 融程電三 34163 融程電三 可轉債詳細資訊 Zoom Ou…" at bounding box center [515, 255] width 1031 height 511
click at [232, 291] on div "可轉債列表 財務數據 可轉債列表 財務數據 登入／註冊 登入／註冊 可轉債列表 › 34163 融程電三 34163 融程電三 可轉債詳細資訊 Zoom Ou…" at bounding box center [515, 255] width 1031 height 511
click at [225, 313] on div "可轉債列表 財務數據 可轉債列表 財務數據 登入／註冊 登入／註冊 可轉債列表 › 34163 融程電三 34163 融程電三 可轉債詳細資訊 Zoom Ou…" at bounding box center [515, 255] width 1031 height 511
click at [140, 19] on input at bounding box center [133, 13] width 172 height 18
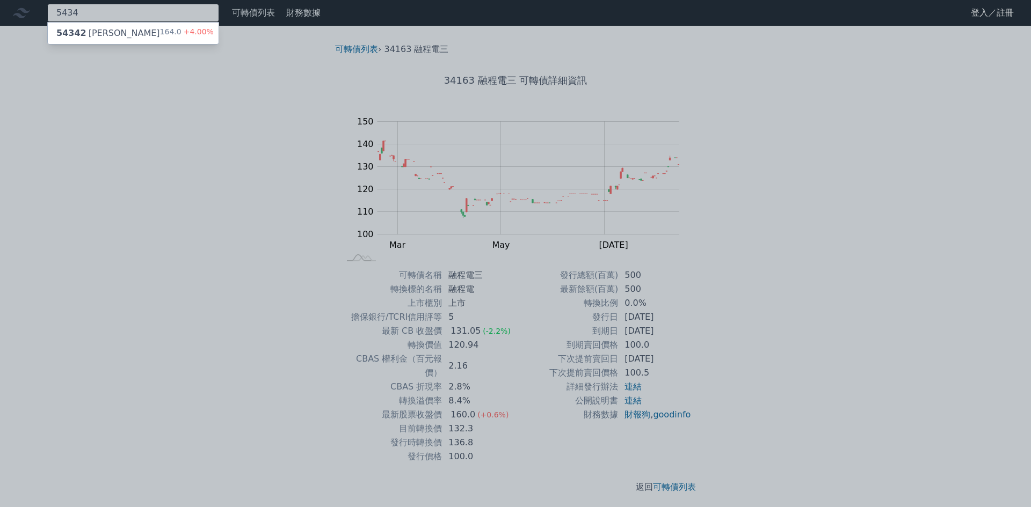
type input "5434"
click at [164, 39] on div "164.0 +4.00%" at bounding box center [187, 33] width 54 height 13
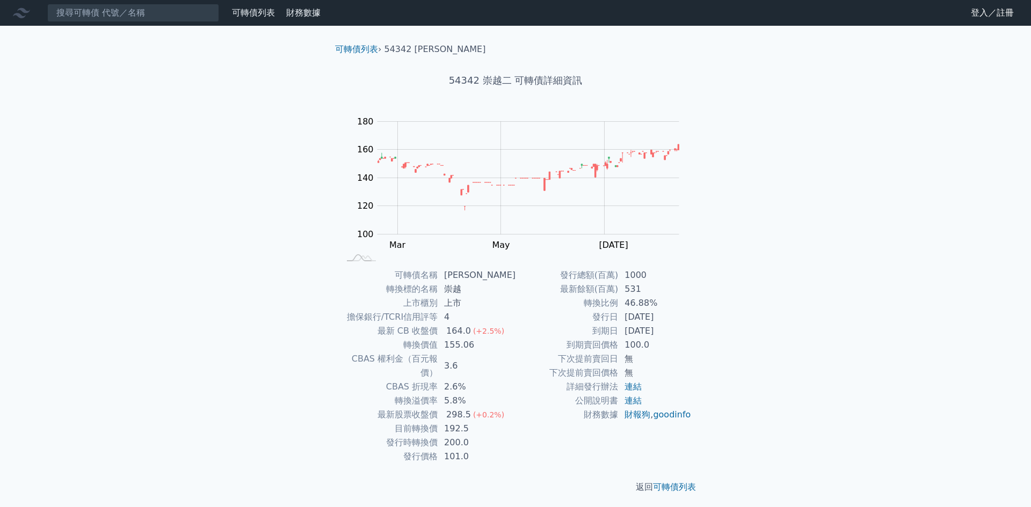
click at [259, 342] on div "可轉債列表 財務數據 可轉債列表 財務數據 登入／註冊 登入／註冊 可轉債列表 › 54342 崇越二 54342 崇越二 可轉債詳細資訊 Zoom Out …" at bounding box center [515, 255] width 1031 height 511
click at [249, 347] on div "可轉債列表 財務數據 可轉債列表 財務數據 登入／註冊 登入／註冊 可轉債列表 › 54342 崇越二 54342 崇越二 可轉債詳細資訊 Zoom Out …" at bounding box center [515, 255] width 1031 height 511
click at [249, 307] on div "可轉債列表 財務數據 可轉債列表 財務數據 登入／註冊 登入／註冊 可轉債列表 › 54342 崇越二 54342 崇越二 可轉債詳細資訊 Zoom Out …" at bounding box center [515, 255] width 1031 height 511
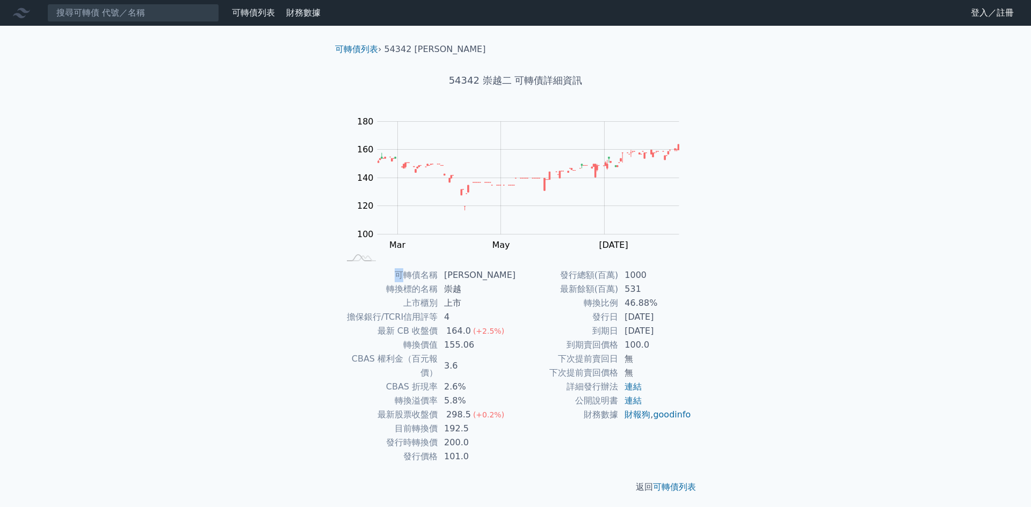
click at [250, 327] on div "可轉債列表 財務數據 可轉債列表 財務數據 登入／註冊 登入／註冊 可轉債列表 › 54342 崇越二 54342 崇越二 可轉債詳細資訊 Zoom Out …" at bounding box center [515, 255] width 1031 height 511
click at [235, 257] on div "可轉債列表 財務數據 可轉債列表 財務數據 登入／註冊 登入／註冊 可轉債列表 › 54342 崇越二 54342 崇越二 可轉債詳細資訊 Zoom Out …" at bounding box center [515, 255] width 1031 height 511
click at [167, 14] on input at bounding box center [133, 13] width 172 height 18
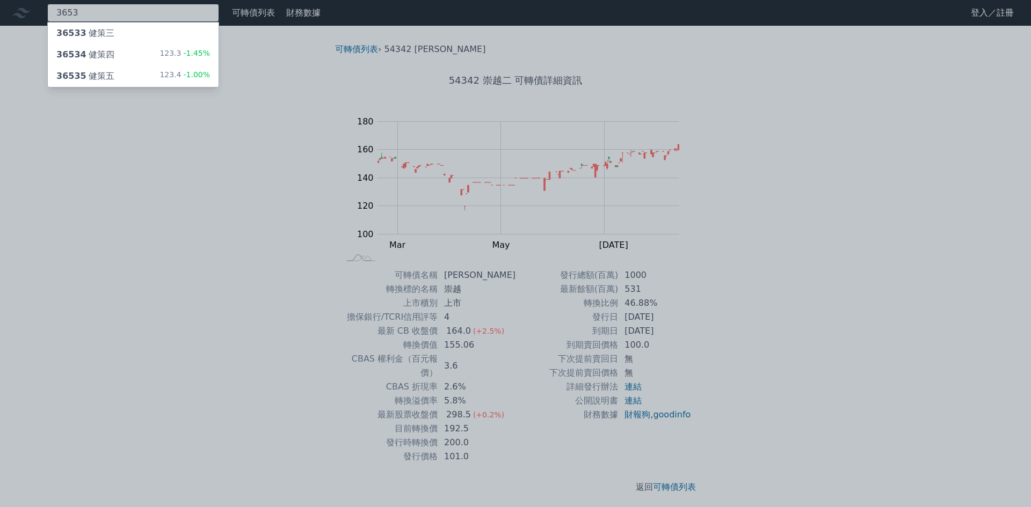
type input "3653"
click at [148, 77] on div "36535 健策五 123.4 -1.00%" at bounding box center [133, 75] width 171 height 21
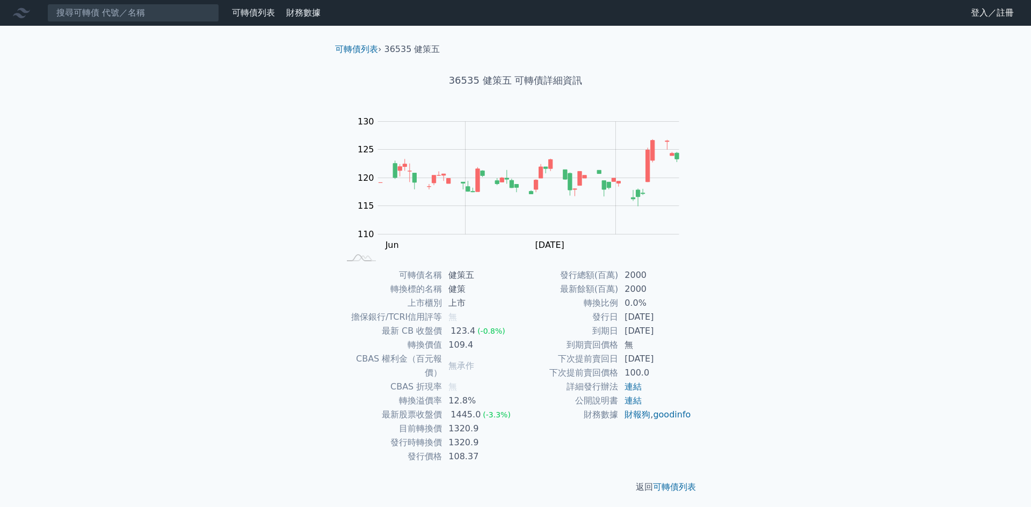
click at [175, 196] on div "可轉債列表 財務數據 可轉債列表 財務數據 登入／註冊 登入／註冊 可轉債列表 › 36535 健策五 36535 健策五 可轉債詳細資訊 Zoom Out …" at bounding box center [515, 255] width 1031 height 511
click at [171, 251] on div "可轉債列表 財務數據 可轉債列表 財務數據 登入／註冊 登入／註冊 可轉債列表 › 36535 健策五 36535 健策五 可轉債詳細資訊 Zoom Out …" at bounding box center [515, 255] width 1031 height 511
click at [166, 277] on div "可轉債列表 財務數據 可轉債列表 財務數據 登入／註冊 登入／註冊 可轉債列表 › 36535 健策五 36535 健策五 可轉債詳細資訊 Zoom Out …" at bounding box center [515, 255] width 1031 height 511
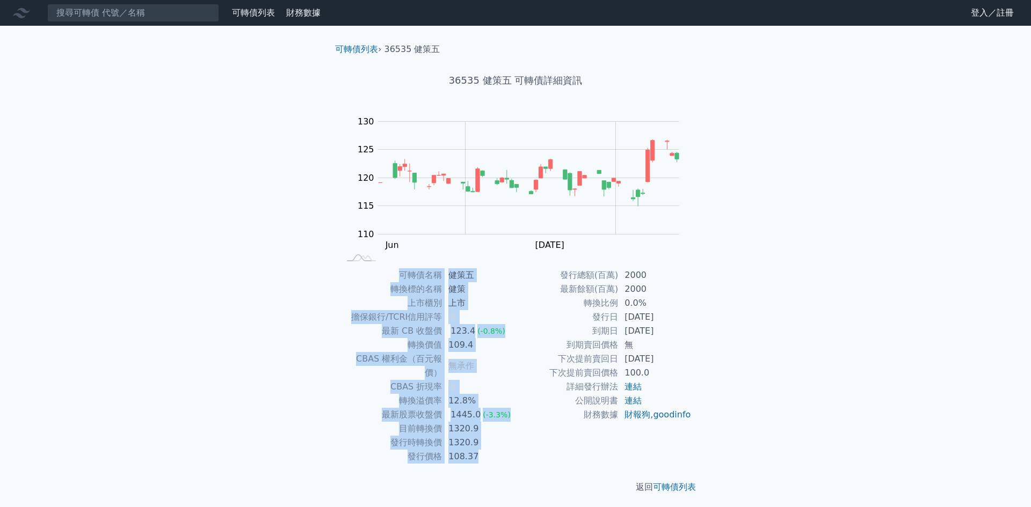
click at [166, 277] on div "可轉債列表 財務數據 可轉債列表 財務數據 登入／註冊 登入／註冊 可轉債列表 › 36535 健策五 36535 健策五 可轉債詳細資訊 Zoom Out …" at bounding box center [515, 255] width 1031 height 511
click at [132, 303] on div "可轉債列表 財務數據 可轉債列表 財務數據 登入／註冊 登入／註冊 可轉債列表 › 36535 健策五 36535 健策五 可轉債詳細資訊 Zoom Out …" at bounding box center [515, 255] width 1031 height 511
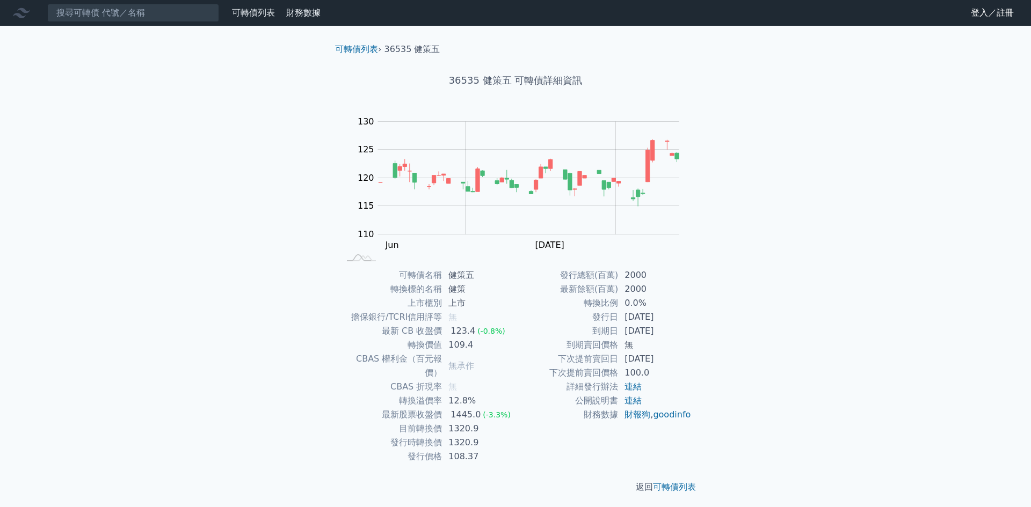
click at [141, 313] on div "可轉債列表 財務數據 可轉債列表 財務數據 登入／註冊 登入／註冊 可轉債列表 › 36535 健策五 36535 健策五 可轉債詳細資訊 Zoom Out …" at bounding box center [515, 255] width 1031 height 511
click at [155, 309] on div "可轉債列表 財務數據 可轉債列表 財務數據 登入／註冊 登入／註冊 可轉債列表 › 36535 健策五 36535 健策五 可轉債詳細資訊 Zoom Out …" at bounding box center [515, 255] width 1031 height 511
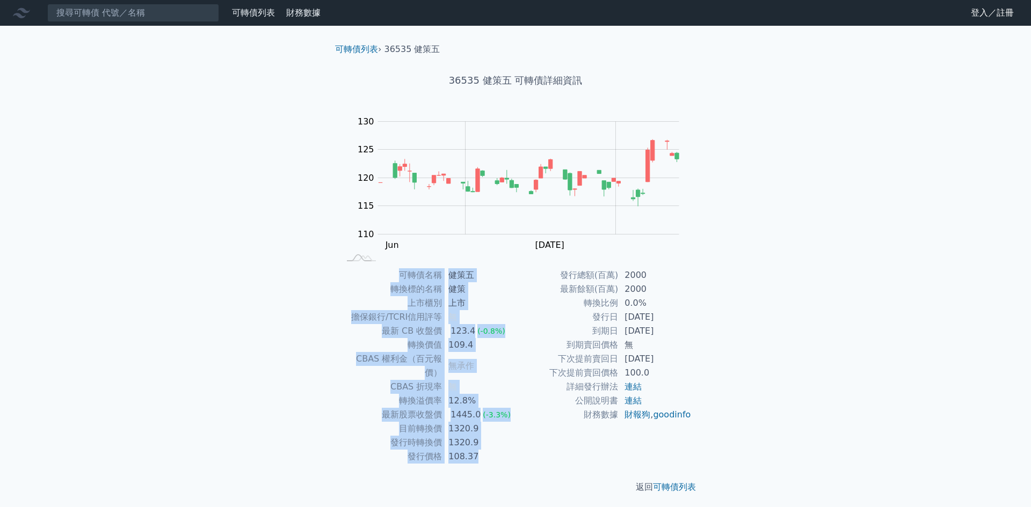
click at [155, 309] on div "可轉債列表 財務數據 可轉債列表 財務數據 登入／註冊 登入／註冊 可轉債列表 › 36535 健策五 36535 健策五 可轉債詳細資訊 Zoom Out …" at bounding box center [515, 255] width 1031 height 511
click at [144, 341] on div "可轉債列表 財務數據 可轉債列表 財務數據 登入／註冊 登入／註冊 可轉債列表 › 36535 健策五 36535 健策五 可轉債詳細資訊 Zoom Out …" at bounding box center [515, 255] width 1031 height 511
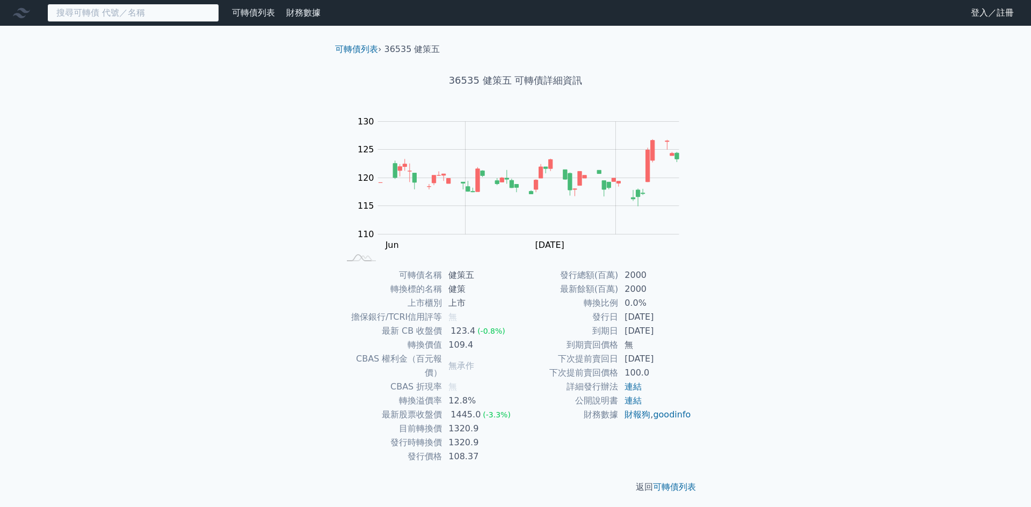
click at [67, 17] on input at bounding box center [133, 13] width 172 height 18
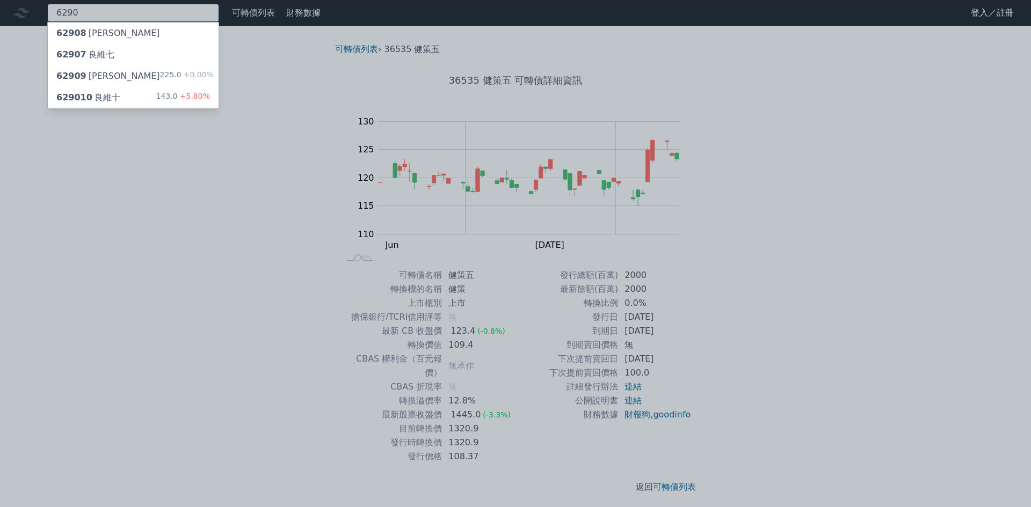
type input "6290"
click at [159, 96] on div "629010 良維十 143.0 +5.80%" at bounding box center [133, 97] width 171 height 21
